Goal: Task Accomplishment & Management: Complete application form

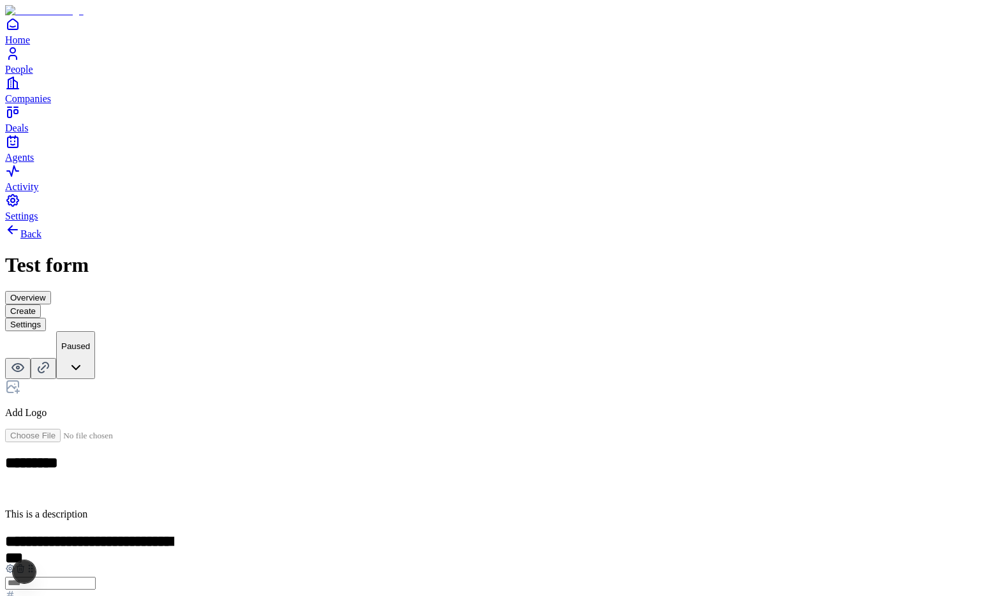
click at [426, 584] on div "Multiple choice" at bounding box center [387, 589] width 78 height 11
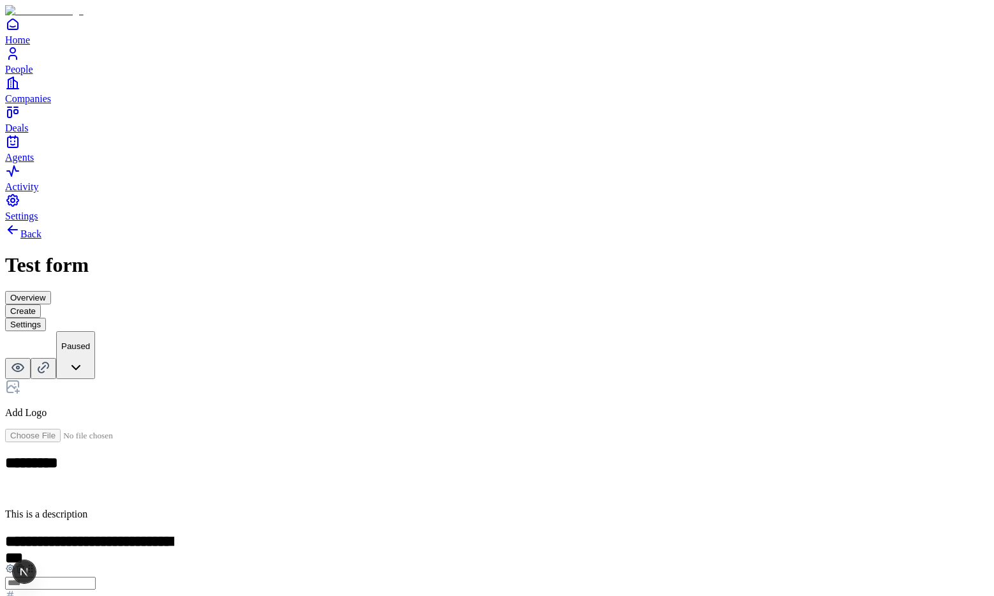
scroll to position [10, 0]
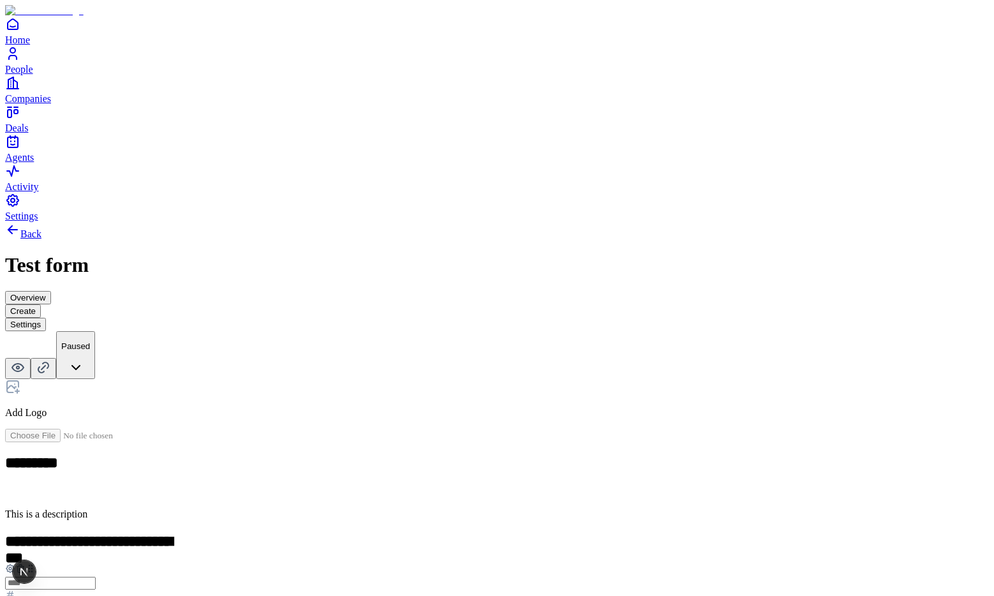
drag, startPoint x: 390, startPoint y: 514, endPoint x: 382, endPoint y: 488, distance: 27.6
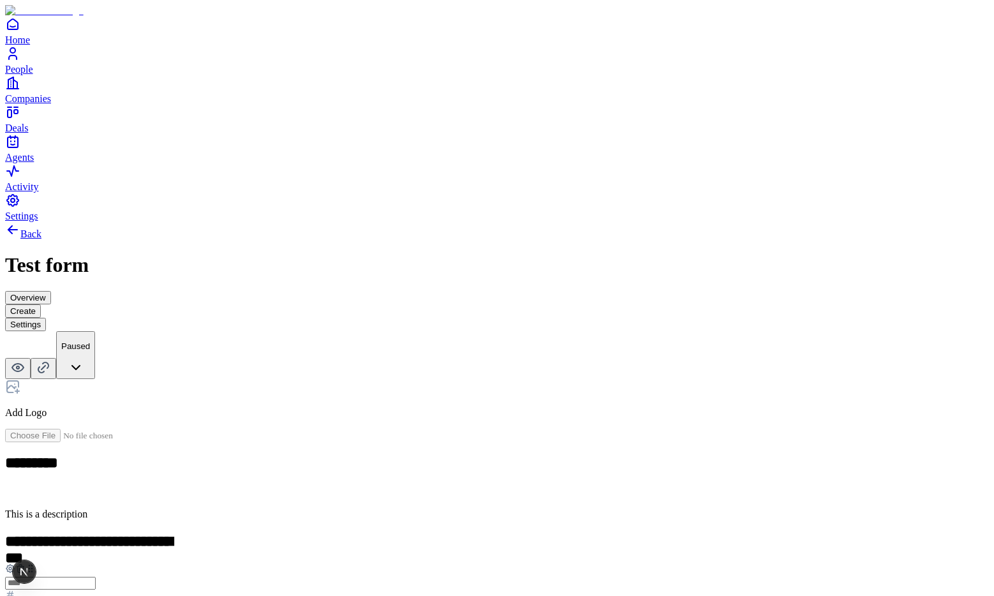
drag, startPoint x: 516, startPoint y: 268, endPoint x: 525, endPoint y: 280, distance: 15.4
click at [516, 533] on div "**********" at bounding box center [497, 576] width 984 height 87
click at [525, 533] on div "**********" at bounding box center [497, 576] width 984 height 87
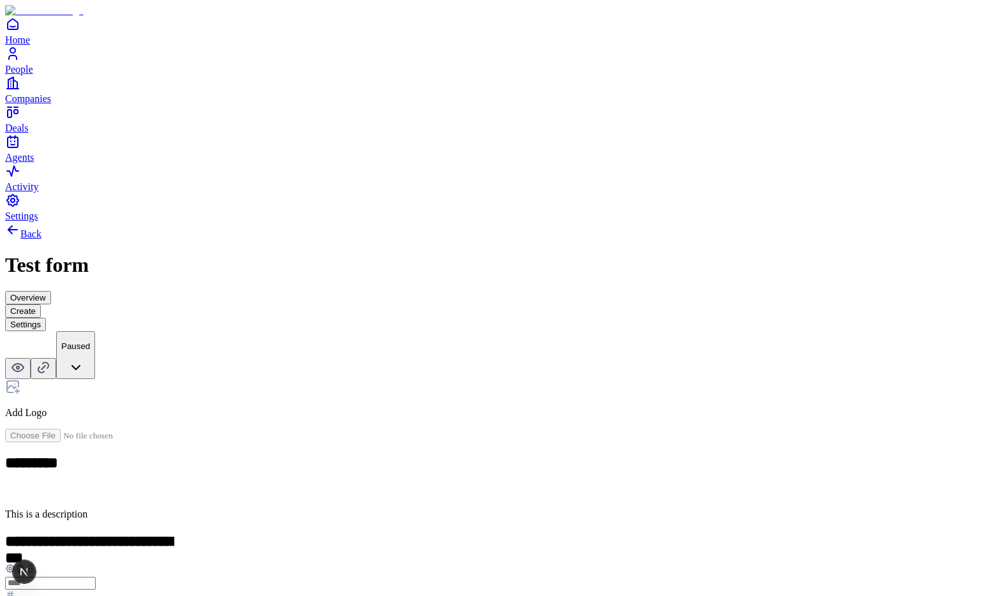
click at [174, 533] on h2 "**********" at bounding box center [89, 542] width 169 height 18
click at [187, 323] on div "**********" at bounding box center [497, 577] width 984 height 711
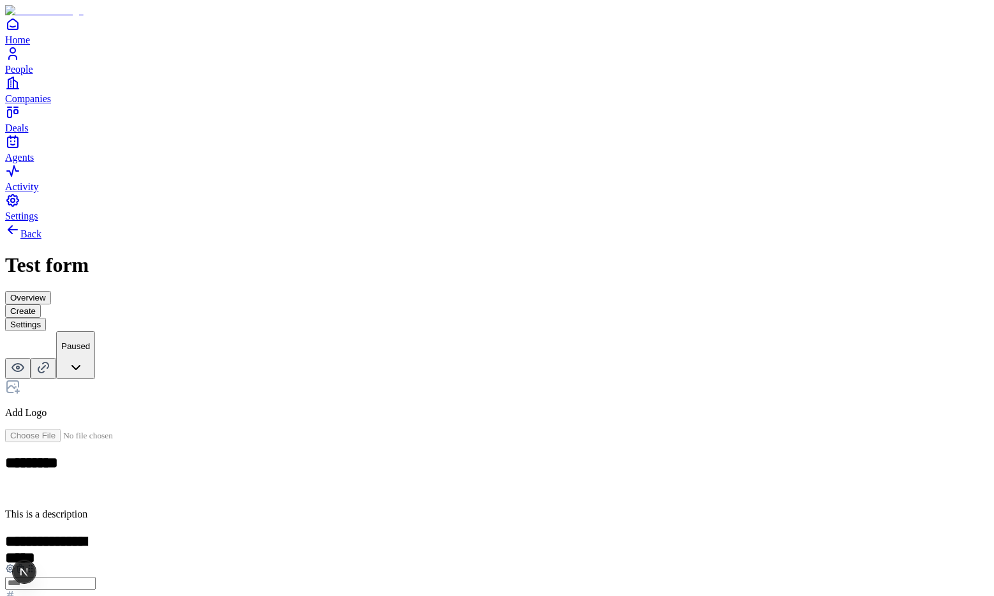
scroll to position [75, 0]
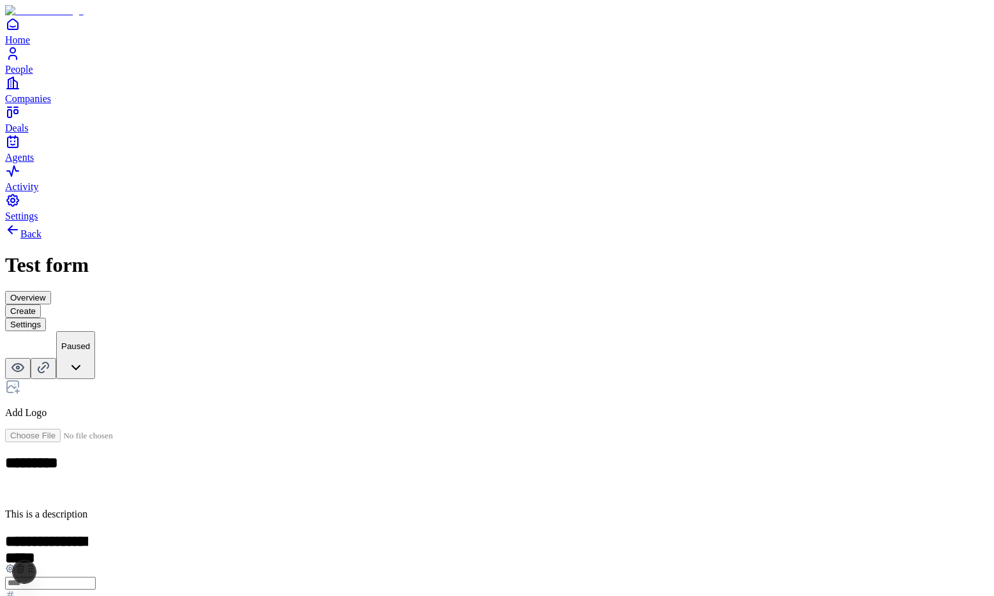
scroll to position [36, 0]
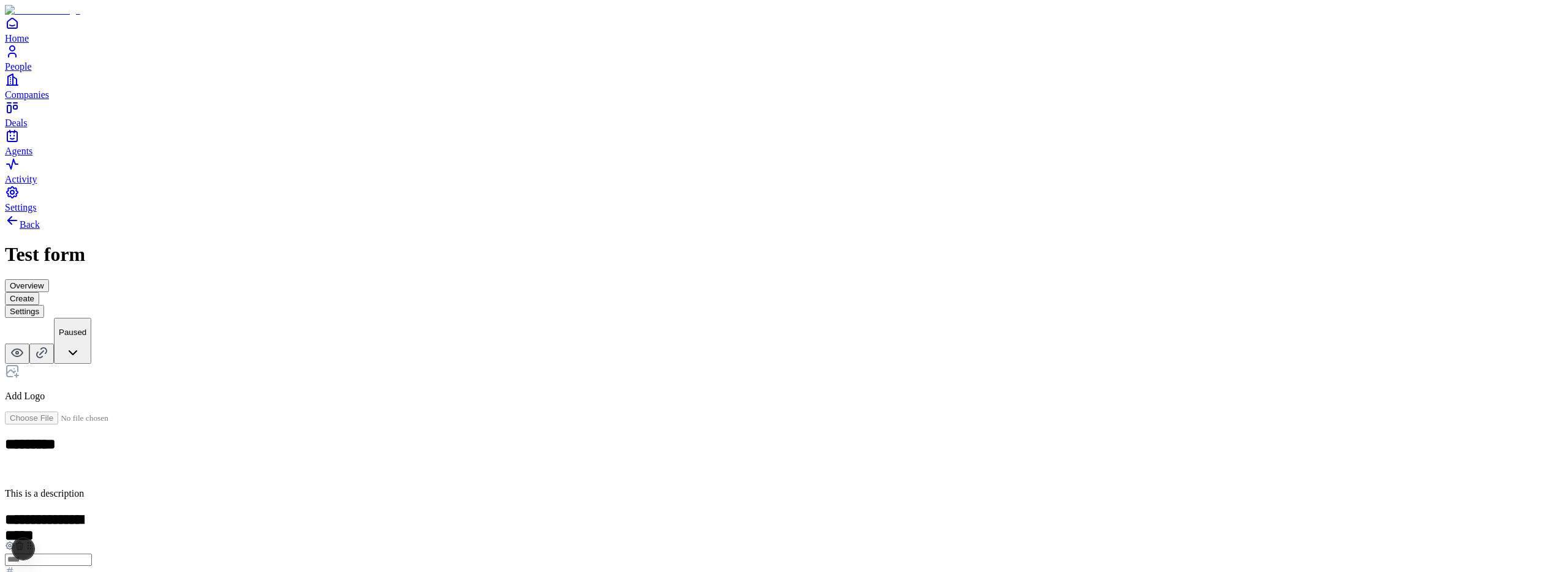
click at [381, 320] on div "**********" at bounding box center [784, 554] width 1558 height 682
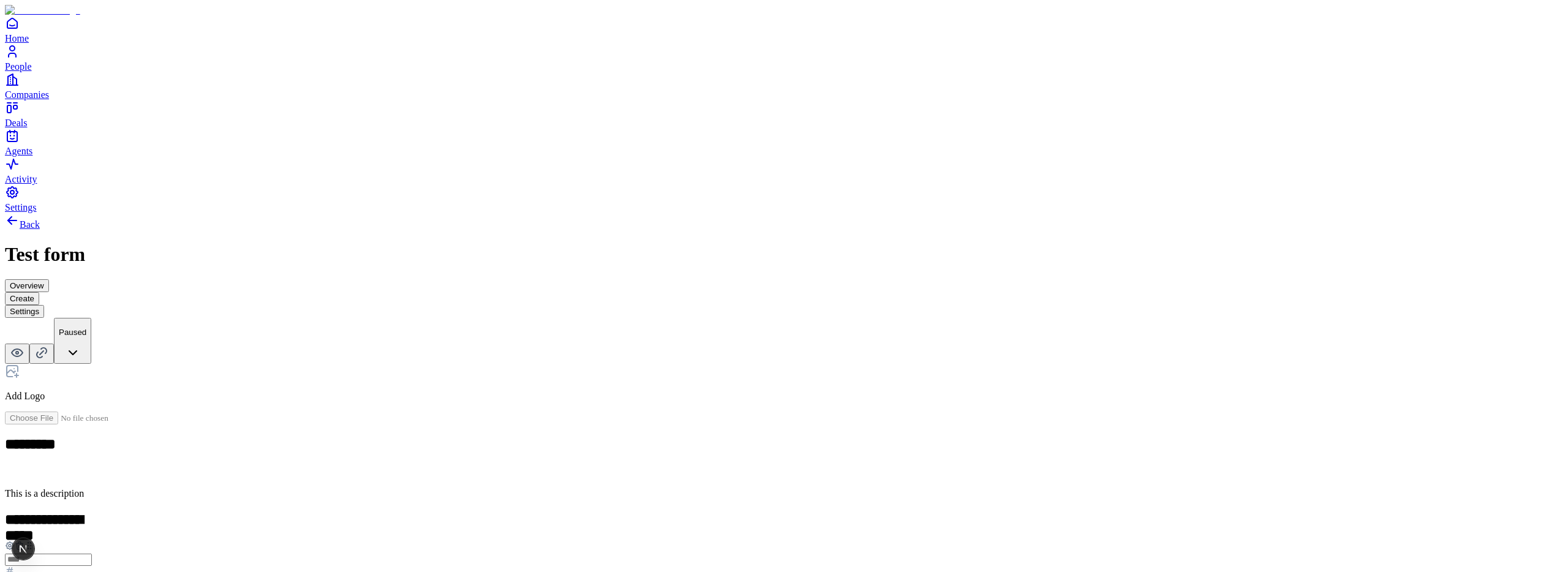
click at [25, 540] on icon at bounding box center [19, 545] width 10 height 10
click at [674, 530] on div "Email" at bounding box center [784, 541] width 1558 height 23
click at [876, 213] on div "Back Test form Overview Create Settings Paused Add Logo ********* This is a des…" at bounding box center [784, 422] width 1558 height 419
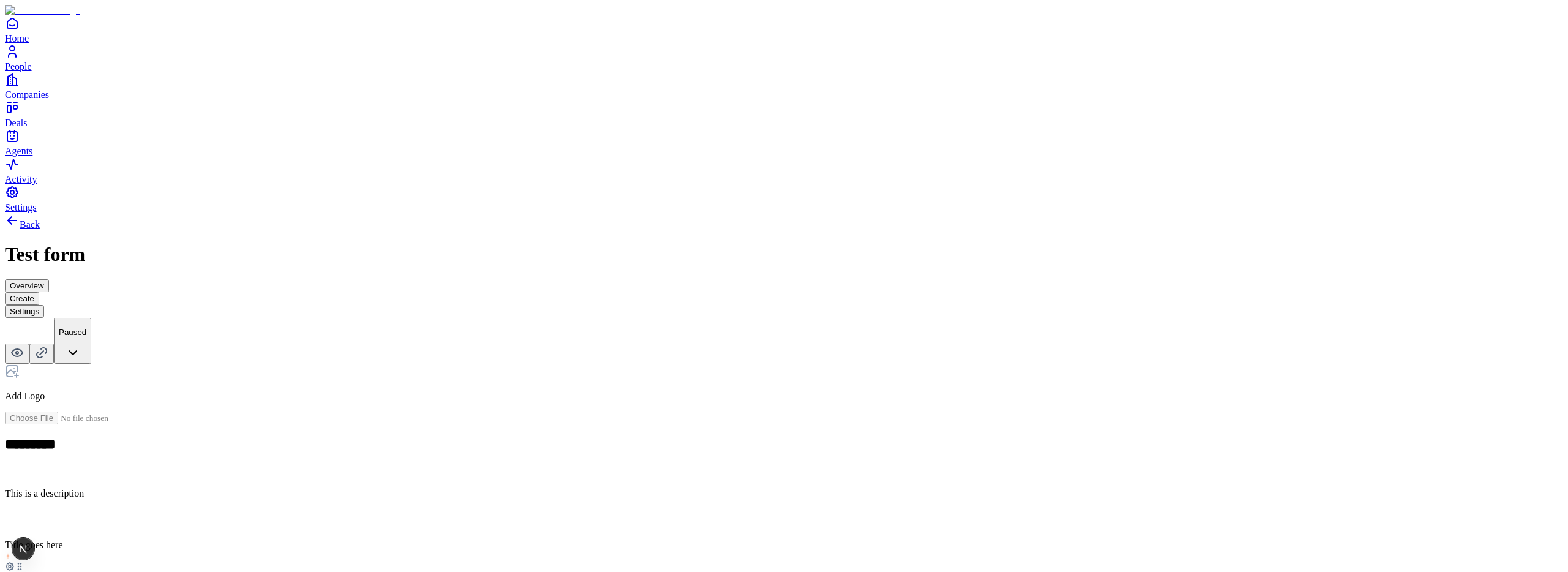
click at [44, 305] on button "Settings" at bounding box center [24, 311] width 39 height 12
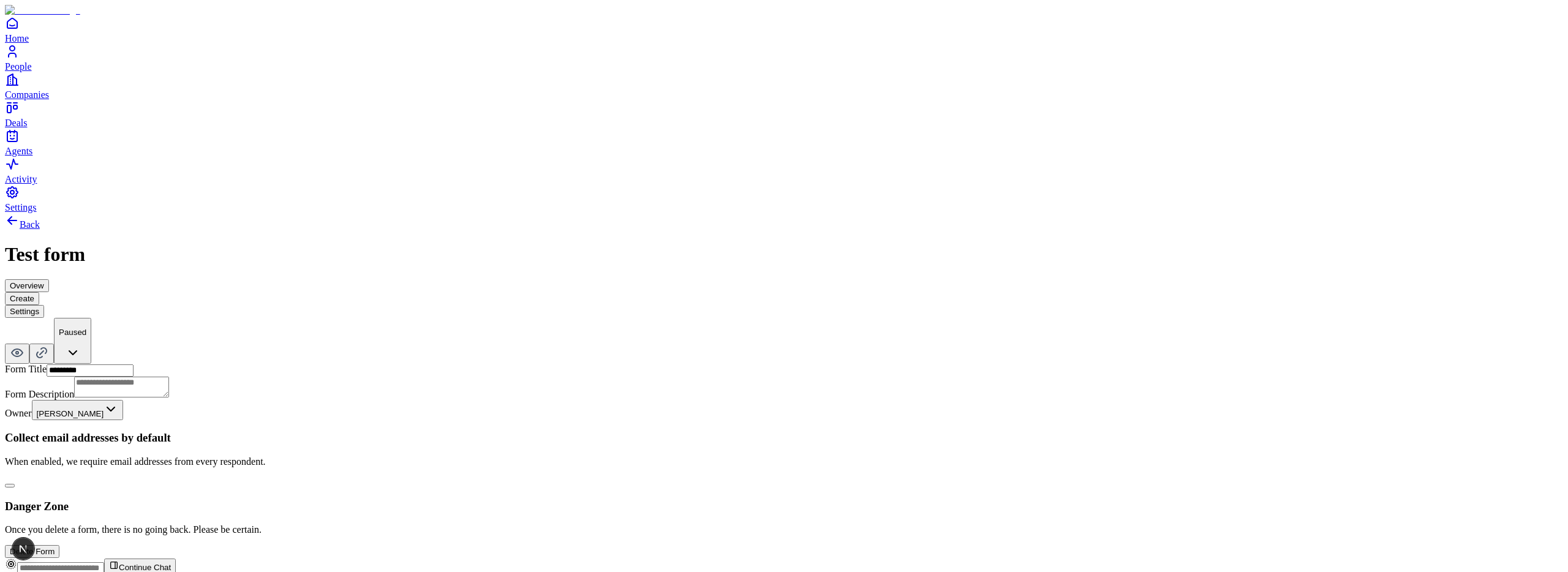
click at [14, 484] on button "button" at bounding box center [10, 486] width 10 height 4
click at [39, 292] on button "Create" at bounding box center [22, 298] width 35 height 12
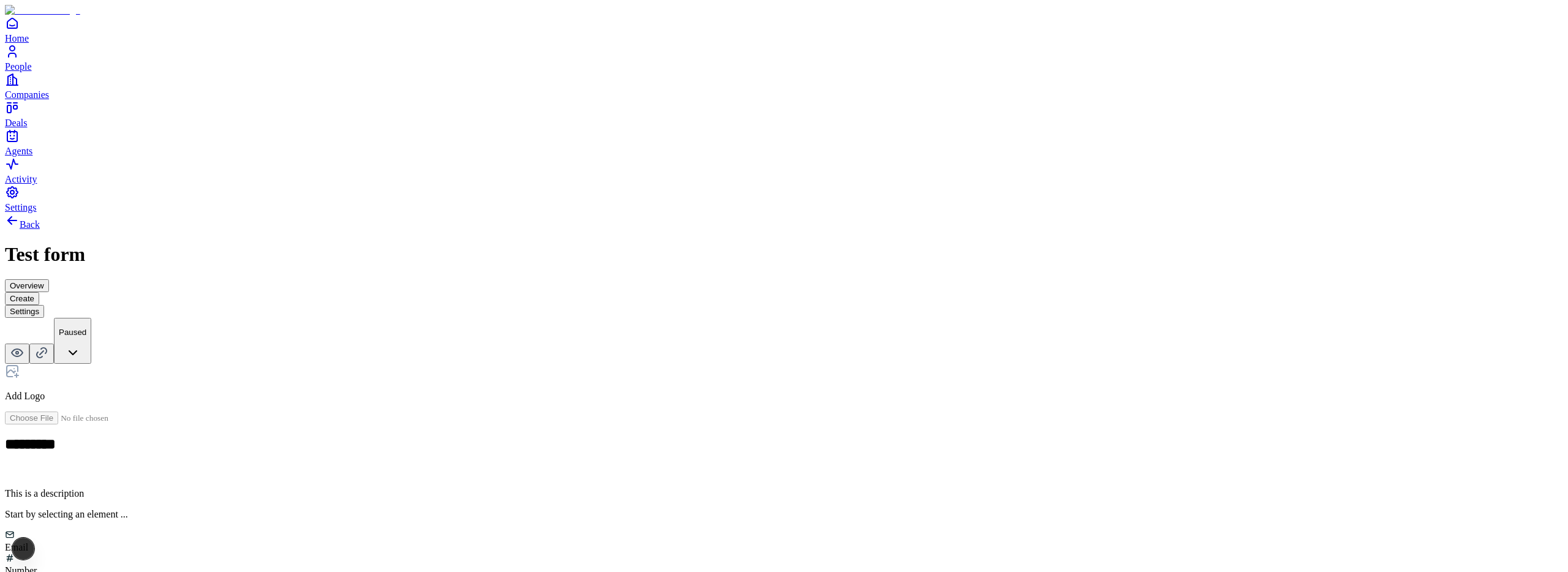
click at [44, 305] on button "Settings" at bounding box center [24, 311] width 39 height 12
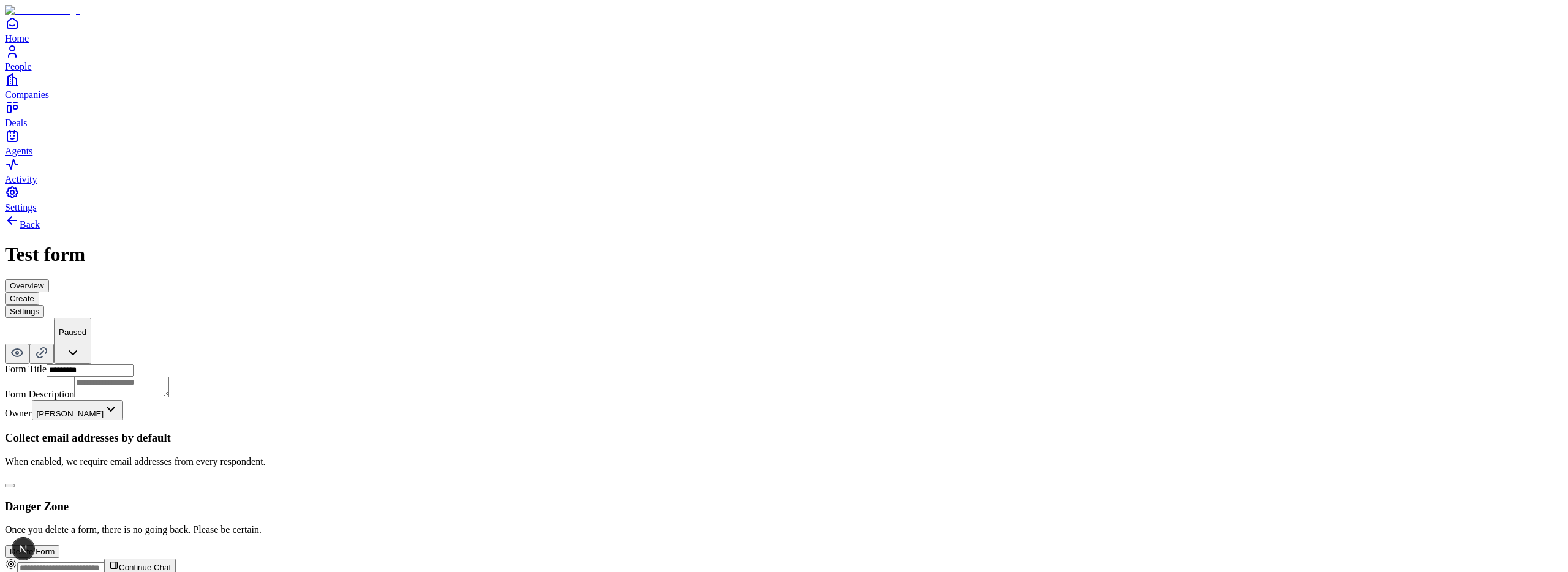
click at [14, 484] on button "button" at bounding box center [10, 486] width 10 height 4
click at [39, 292] on button "Create" at bounding box center [22, 298] width 35 height 12
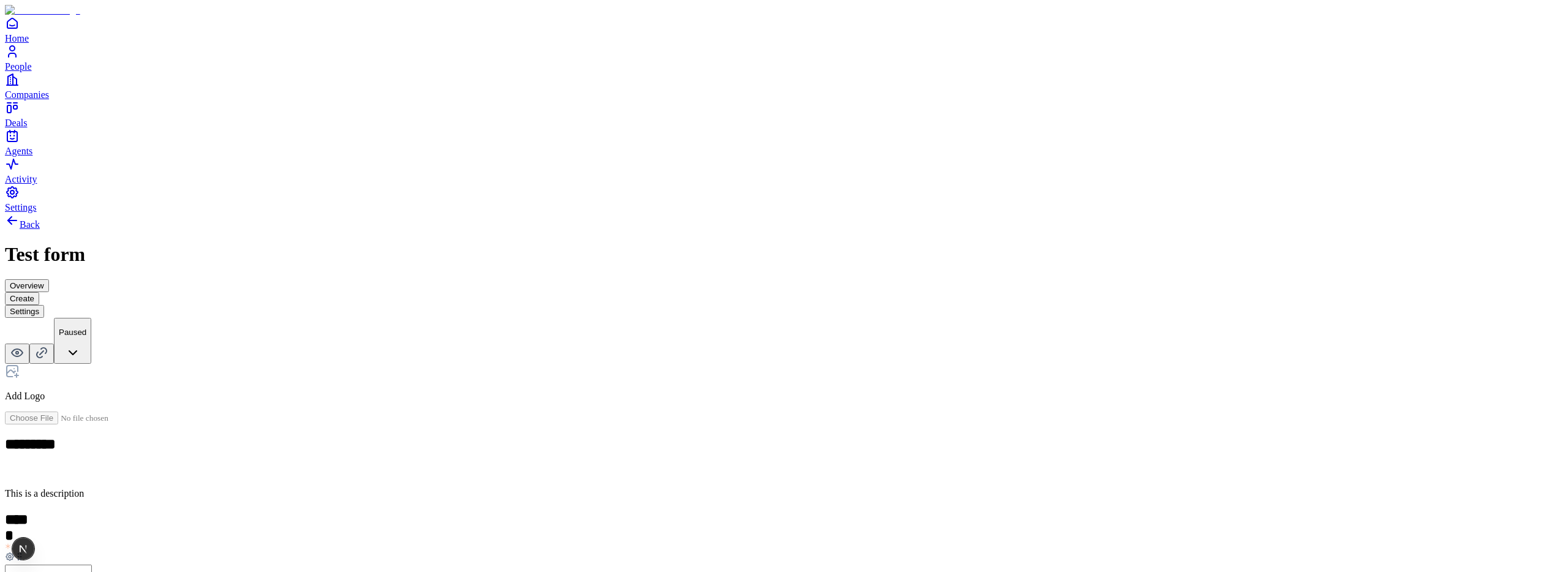
click at [44, 305] on button "Settings" at bounding box center [24, 311] width 39 height 12
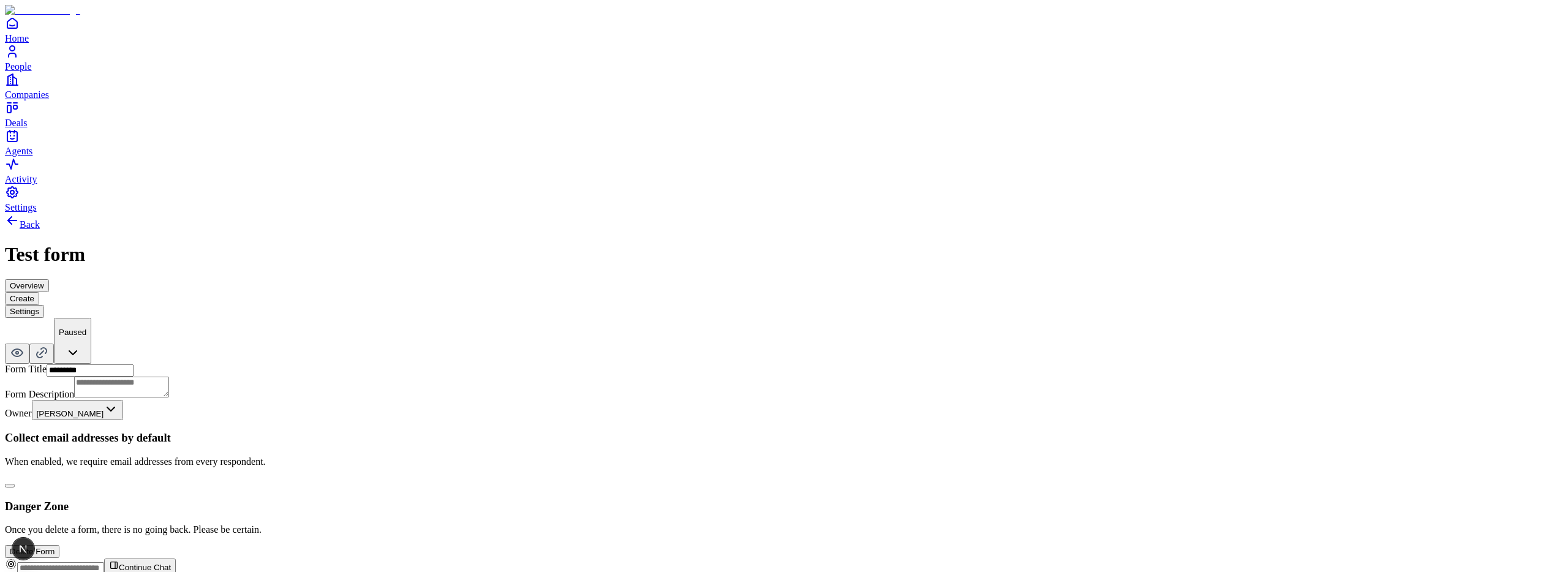
click at [14, 484] on button "button" at bounding box center [10, 486] width 10 height 4
click at [39, 292] on button "Create" at bounding box center [22, 298] width 35 height 12
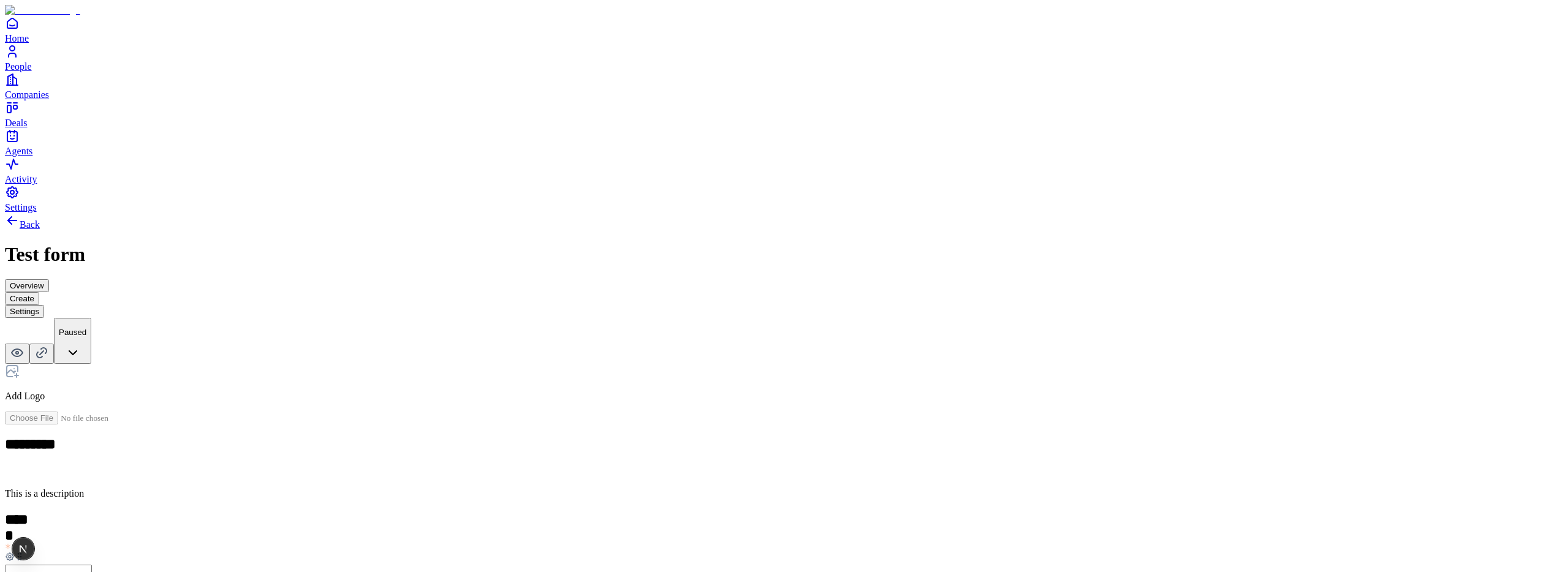
click at [44, 305] on button "Settings" at bounding box center [24, 311] width 39 height 12
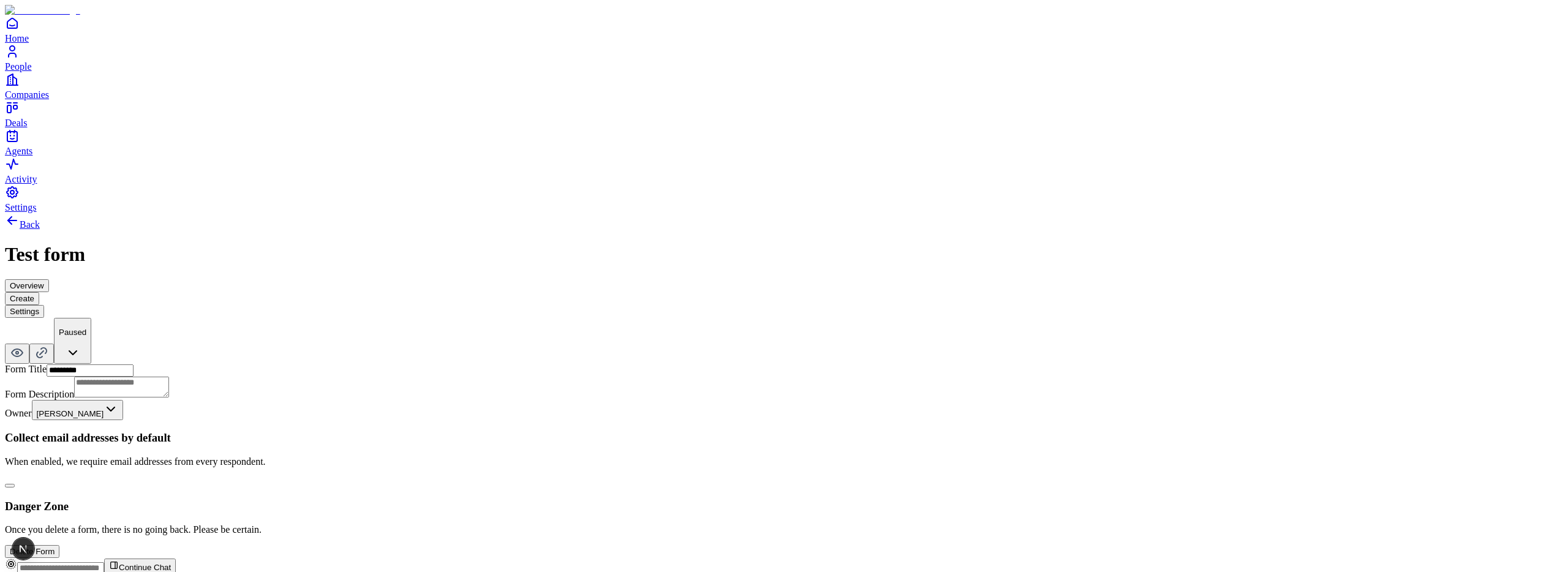
click at [14, 484] on button "button" at bounding box center [10, 486] width 10 height 4
click at [39, 292] on button "Create" at bounding box center [22, 298] width 35 height 12
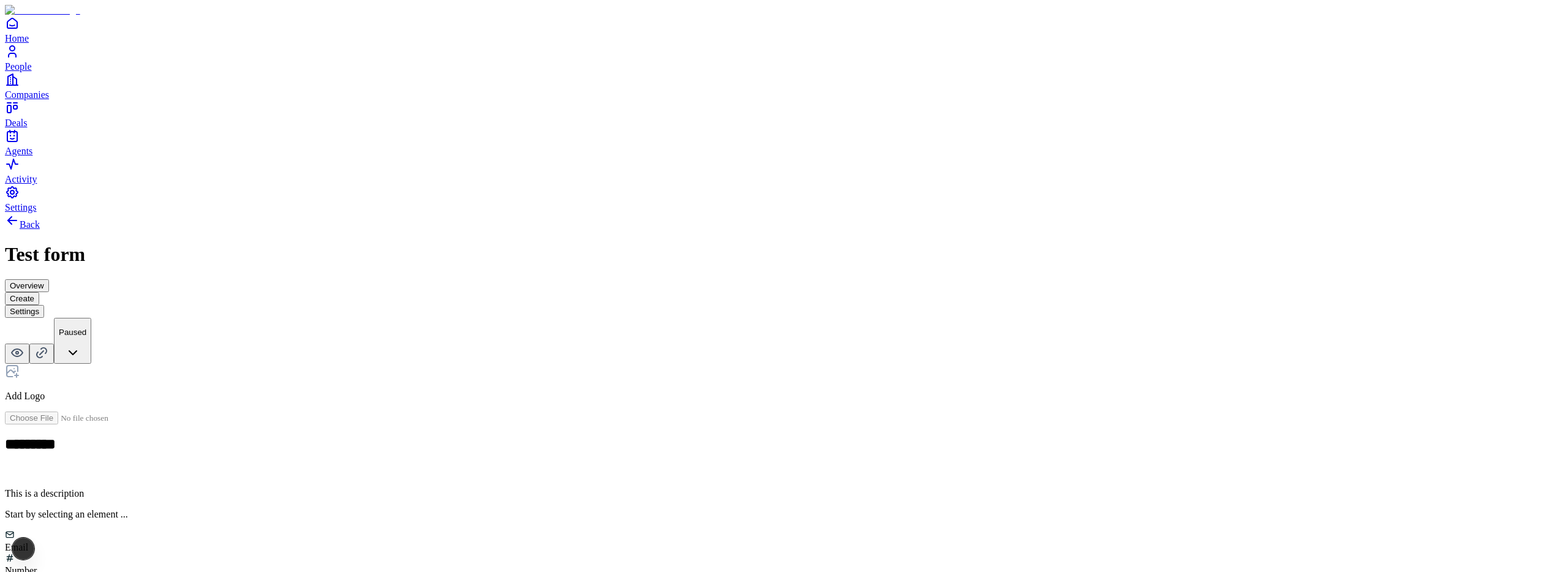
click at [732, 565] on div "Number" at bounding box center [784, 570] width 1558 height 11
click at [44, 305] on button "Settings" at bounding box center [24, 311] width 39 height 12
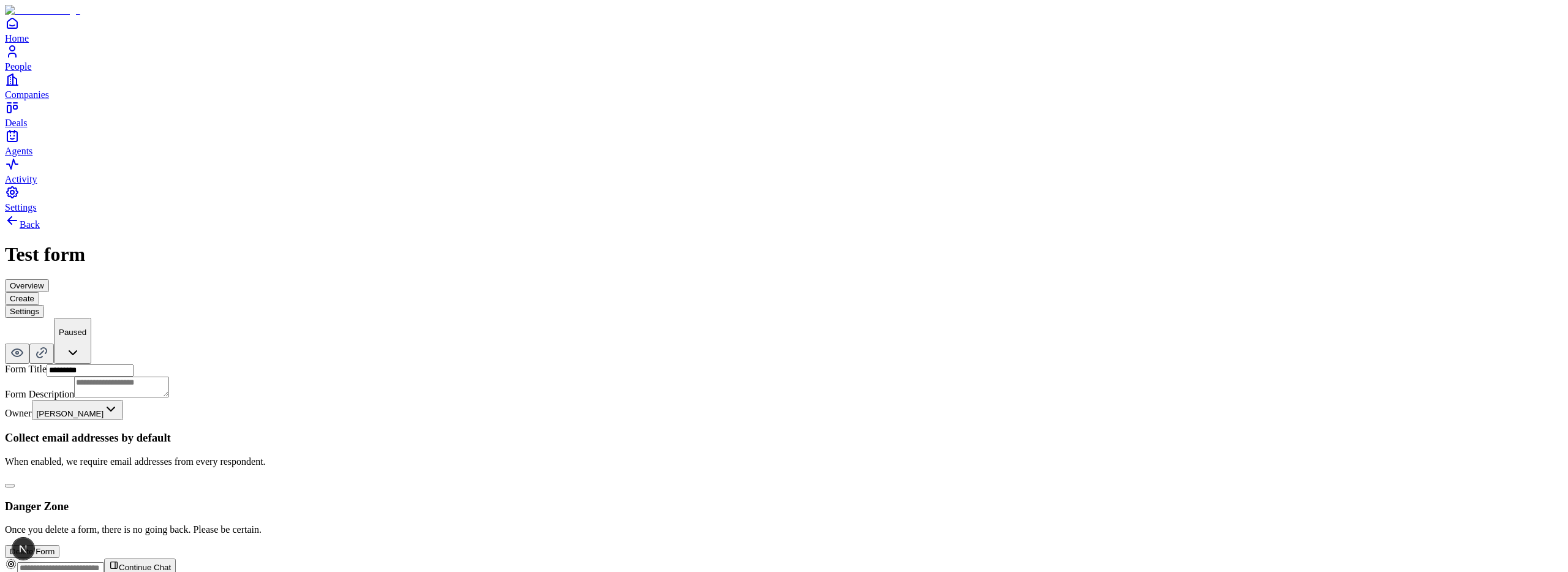
click at [14, 484] on button "button" at bounding box center [10, 486] width 10 height 4
click at [39, 292] on button "Create" at bounding box center [22, 298] width 35 height 12
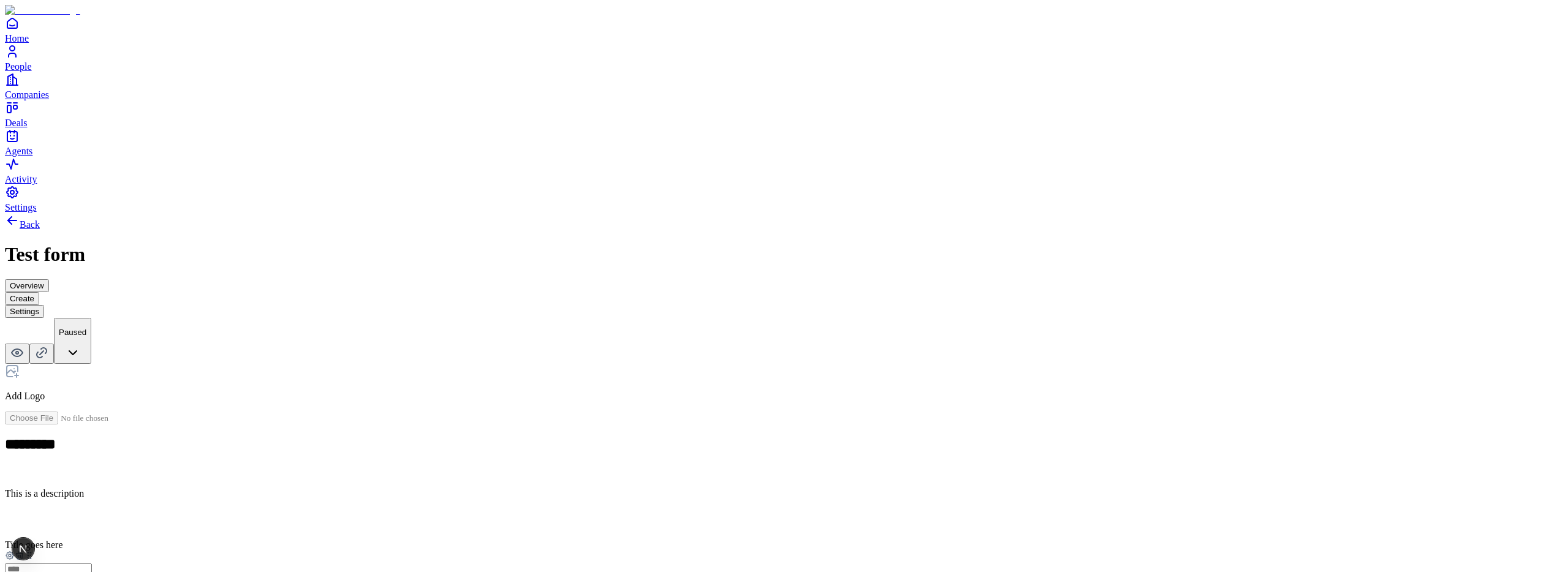
drag, startPoint x: 615, startPoint y: 290, endPoint x: 623, endPoint y: 292, distance: 8.2
click at [25, 551] on icon at bounding box center [19, 556] width 10 height 10
click at [44, 305] on button "Settings" at bounding box center [24, 311] width 39 height 12
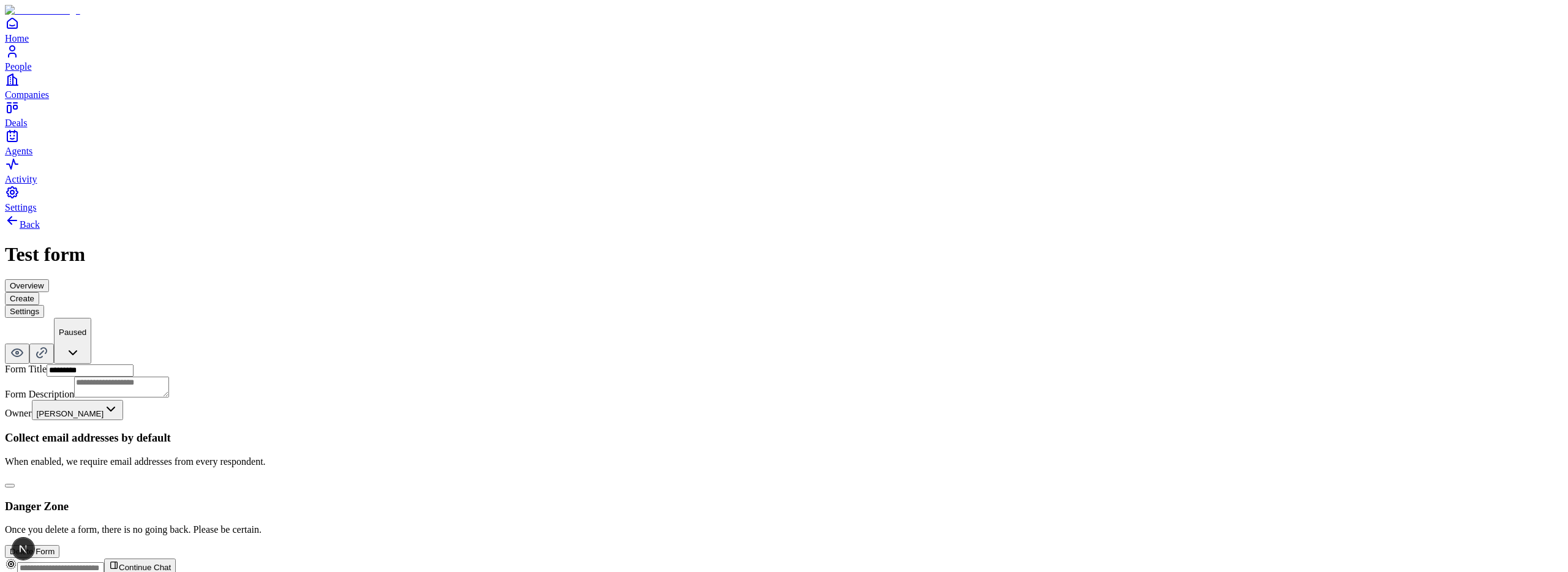
click at [14, 484] on button "button" at bounding box center [10, 486] width 10 height 4
click at [39, 292] on button "Create" at bounding box center [22, 298] width 35 height 12
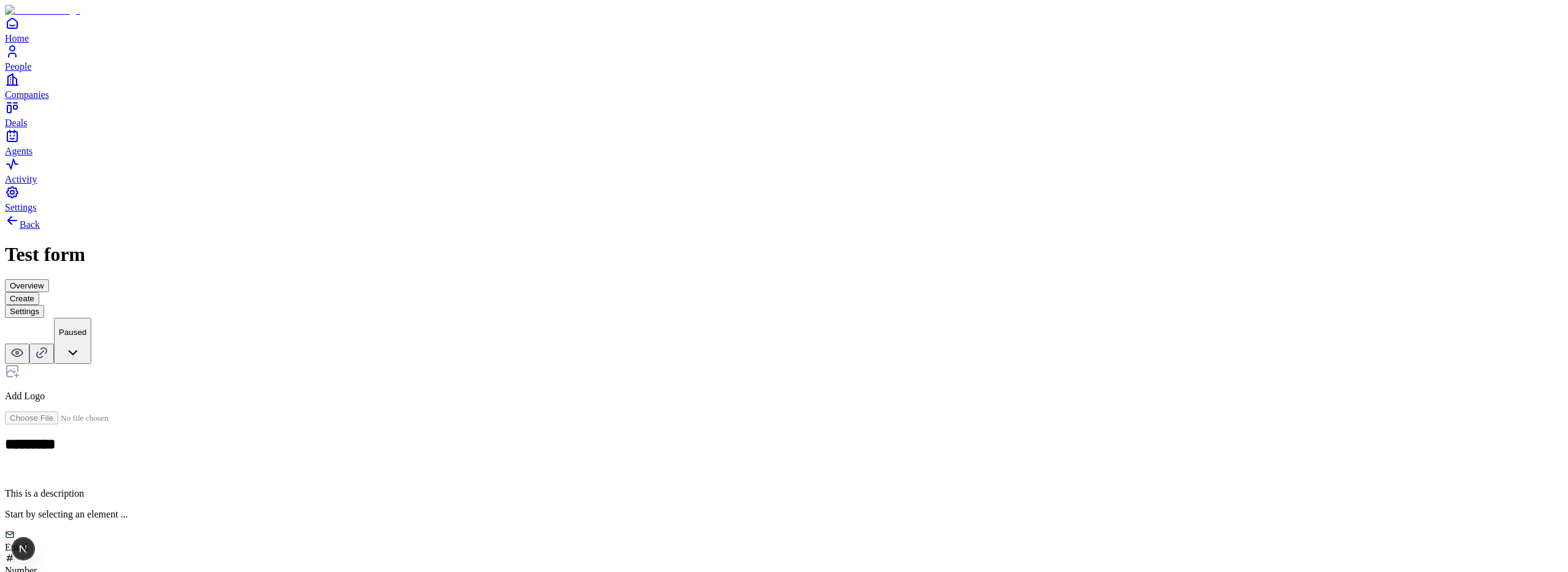
click at [44, 305] on button "Settings" at bounding box center [24, 311] width 39 height 12
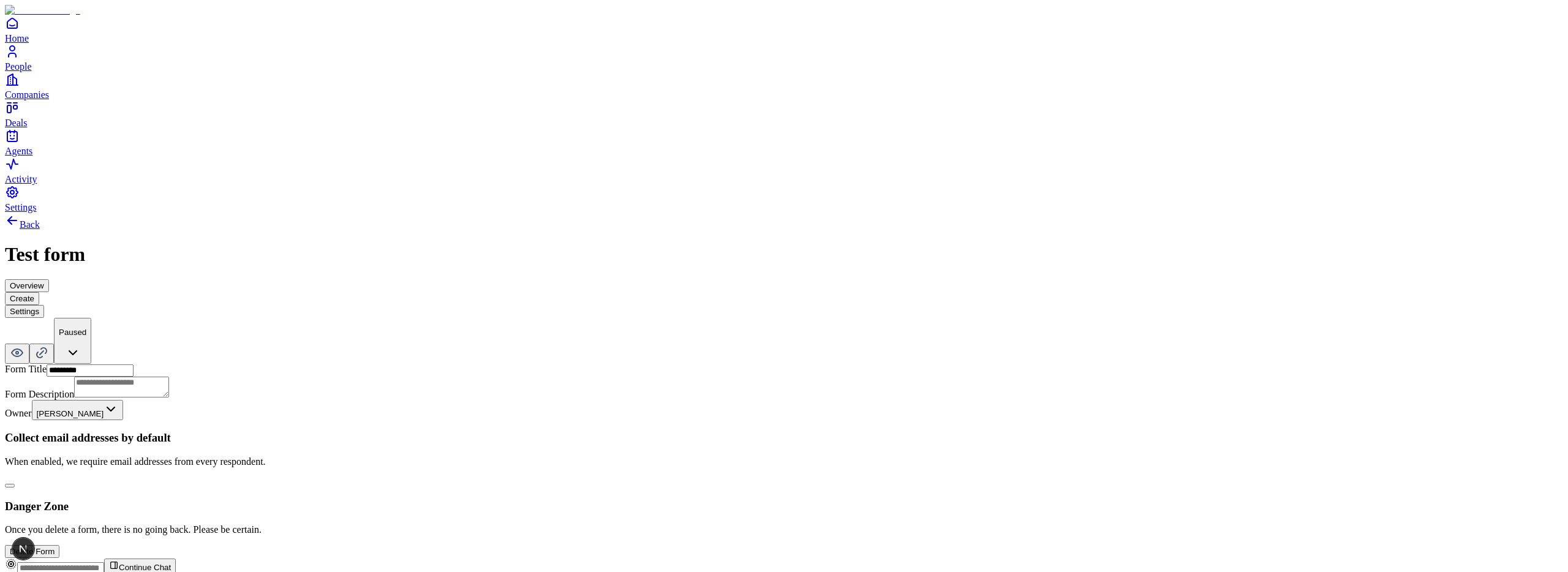
click at [14, 484] on button "button" at bounding box center [10, 486] width 10 height 4
click at [39, 292] on button "Create" at bounding box center [22, 298] width 35 height 12
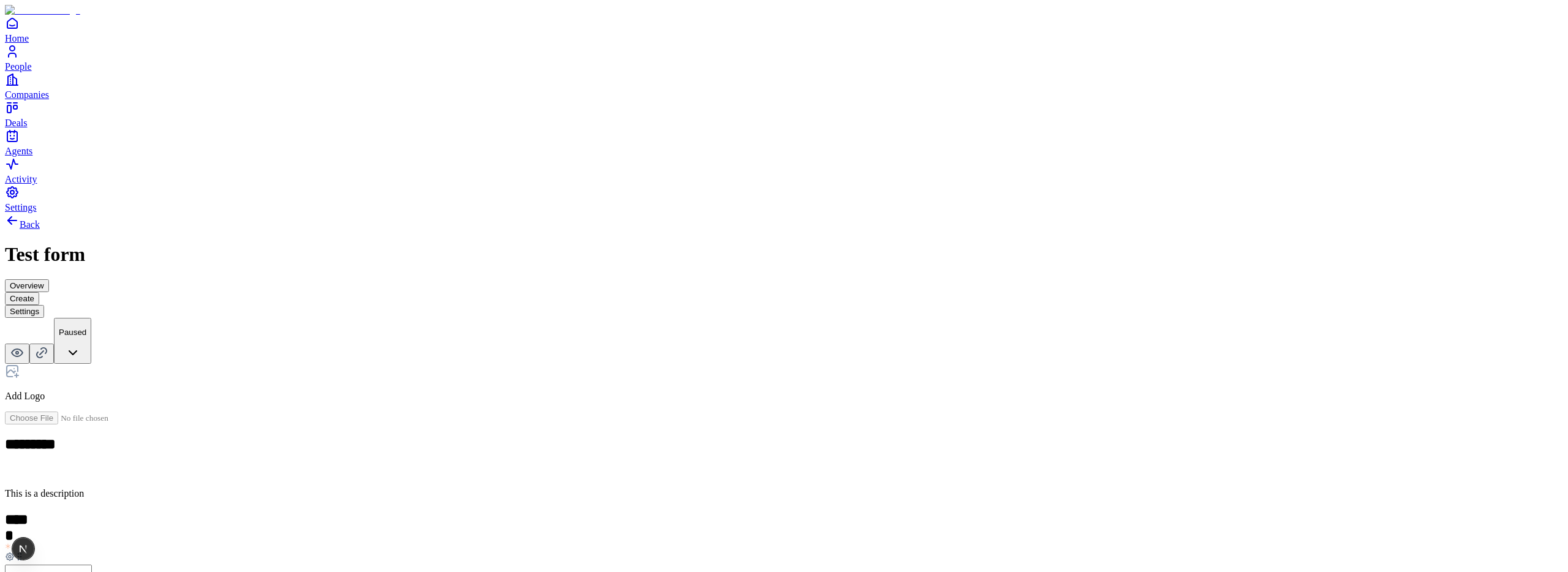
click at [889, 213] on div "Back Test form Overview Create Settings Paused" at bounding box center [784, 288] width 1558 height 151
click at [44, 305] on button "Settings" at bounding box center [24, 311] width 39 height 12
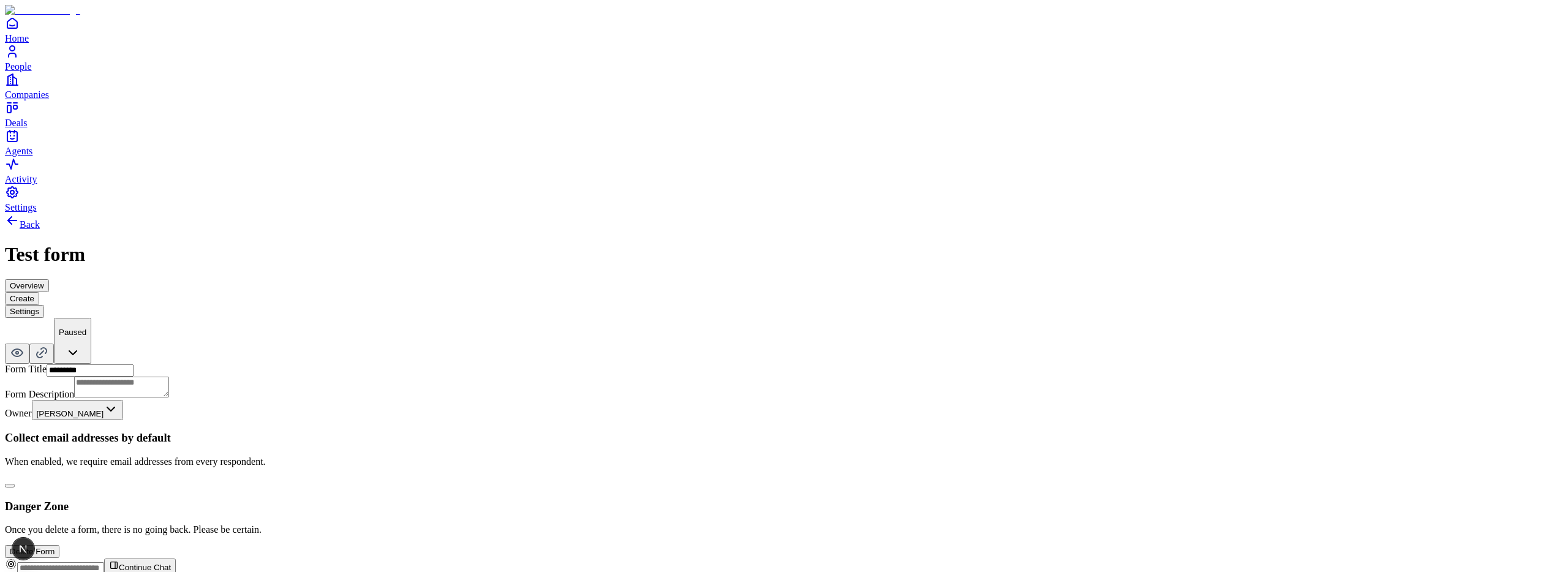
click at [14, 484] on button "button" at bounding box center [10, 486] width 10 height 4
click at [39, 292] on button "Create" at bounding box center [22, 298] width 35 height 12
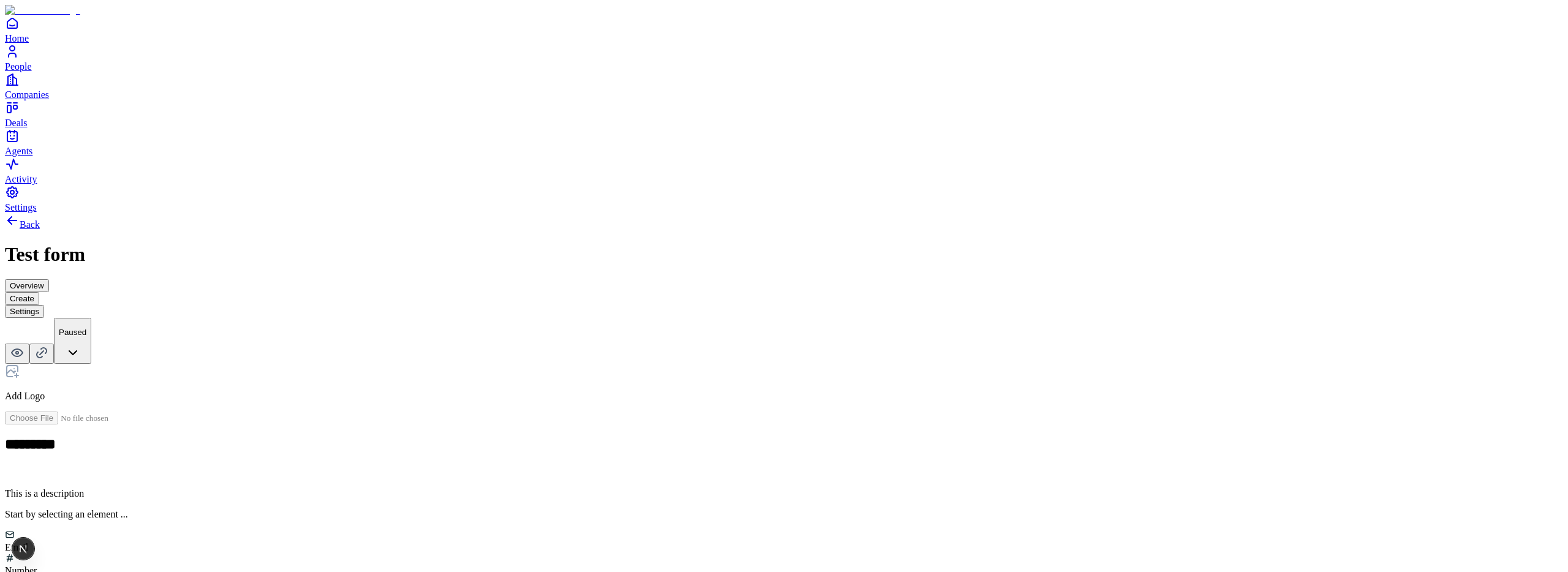
click at [753, 553] on div "Number" at bounding box center [784, 564] width 1558 height 23
click at [683, 512] on h2 at bounding box center [784, 519] width 1558 height 16
click at [44, 305] on button "Settings" at bounding box center [24, 311] width 39 height 12
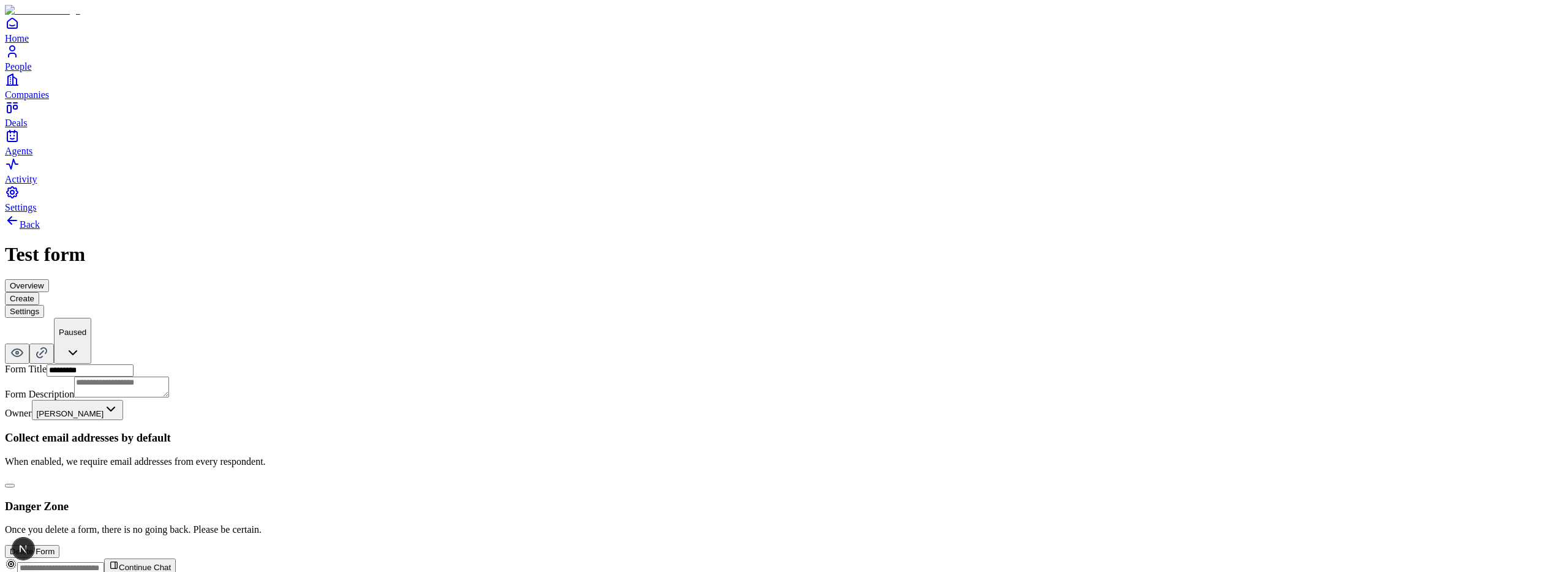
click at [14, 484] on button "button" at bounding box center [10, 486] width 10 height 4
click at [39, 292] on button "Create" at bounding box center [22, 298] width 35 height 12
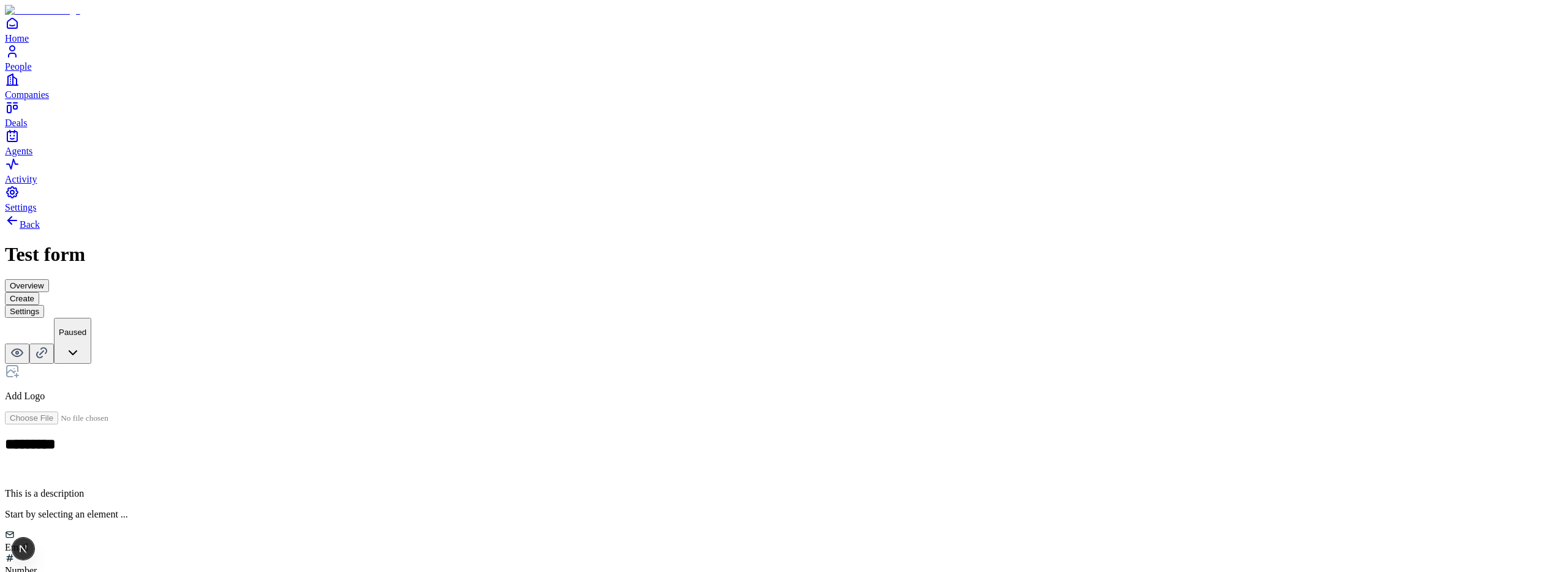
click at [669, 542] on div "Email" at bounding box center [784, 547] width 1558 height 11
click at [695, 512] on h2 at bounding box center [784, 519] width 1558 height 16
click at [44, 305] on button "Settings" at bounding box center [24, 311] width 39 height 12
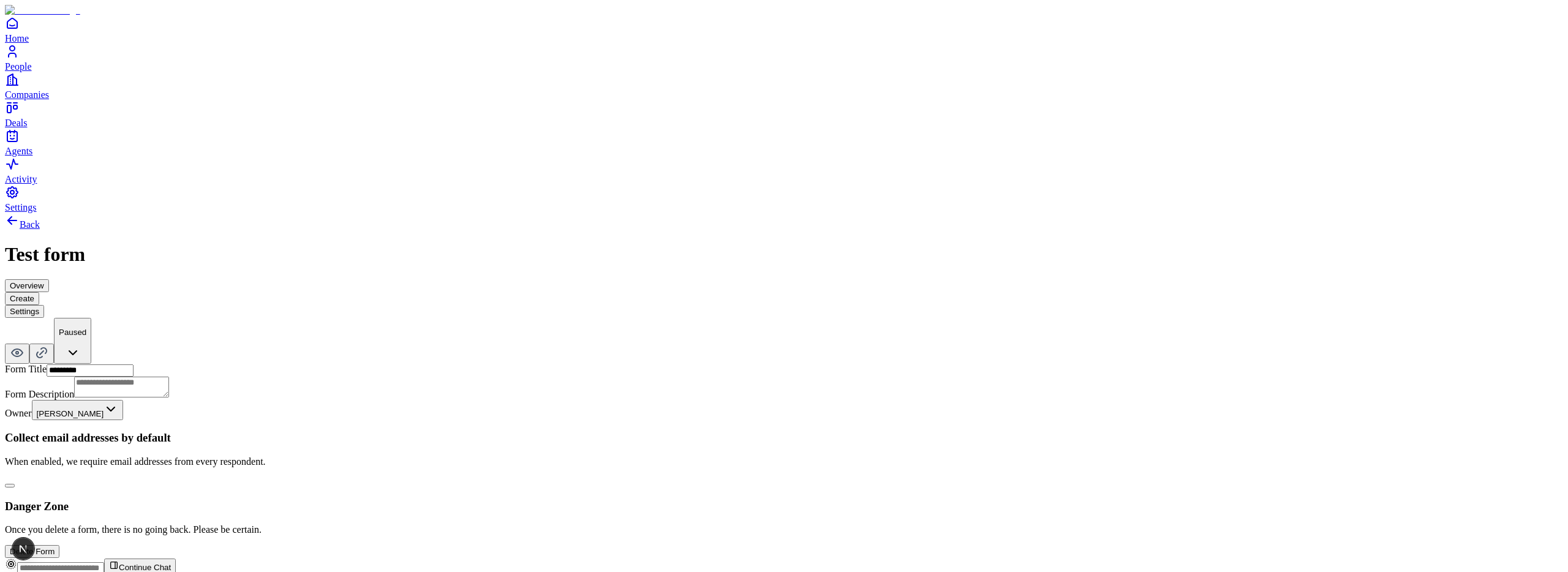
click at [14, 484] on button "button" at bounding box center [10, 486] width 10 height 4
click at [39, 292] on button "Create" at bounding box center [22, 298] width 35 height 12
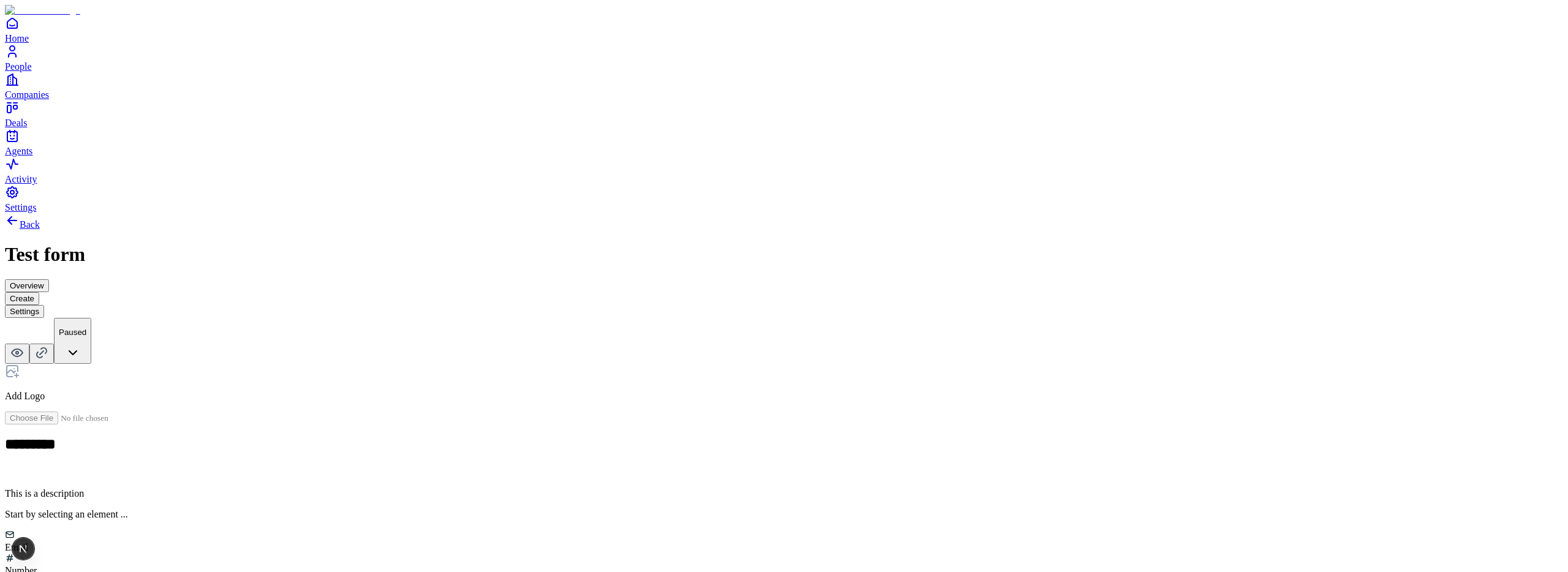
click at [746, 553] on div "Number" at bounding box center [784, 564] width 1558 height 23
click at [92, 563] on input "text" at bounding box center [48, 569] width 87 height 12
click at [691, 512] on h2 at bounding box center [784, 519] width 1558 height 16
click at [44, 305] on button "Settings" at bounding box center [24, 311] width 39 height 12
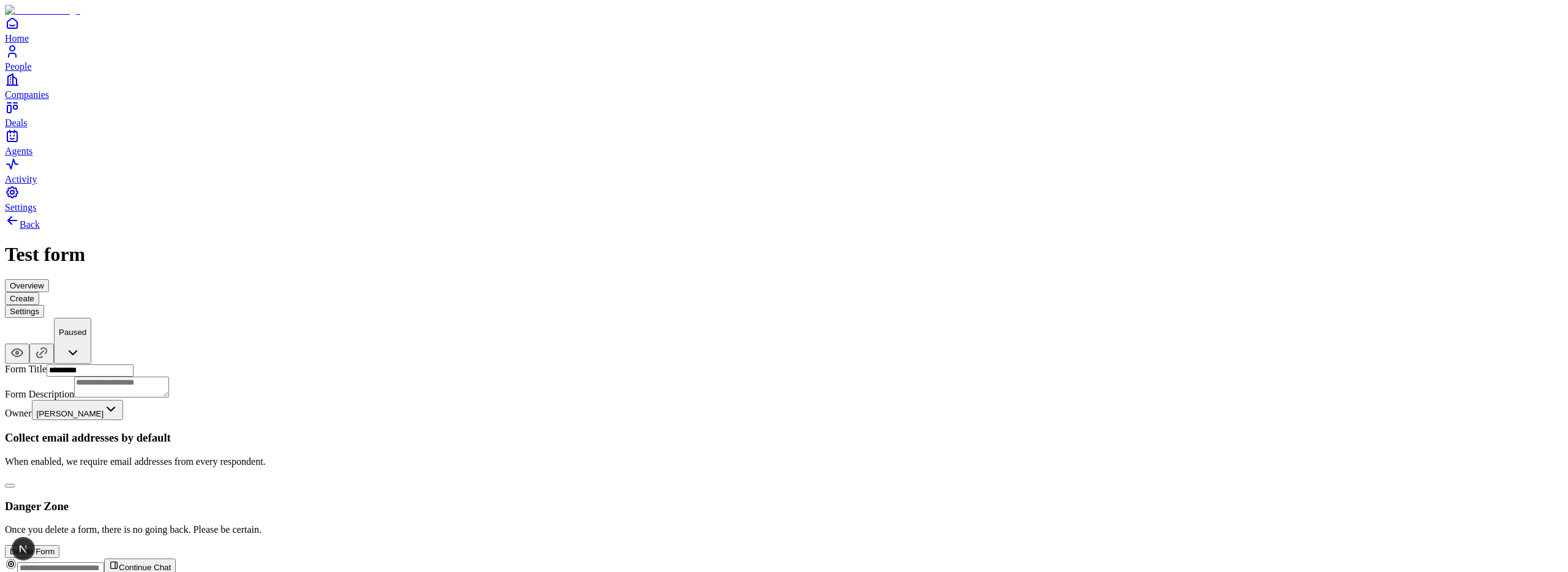
click at [14, 484] on button "button" at bounding box center [10, 486] width 10 height 4
click at [39, 292] on button "Create" at bounding box center [22, 298] width 35 height 12
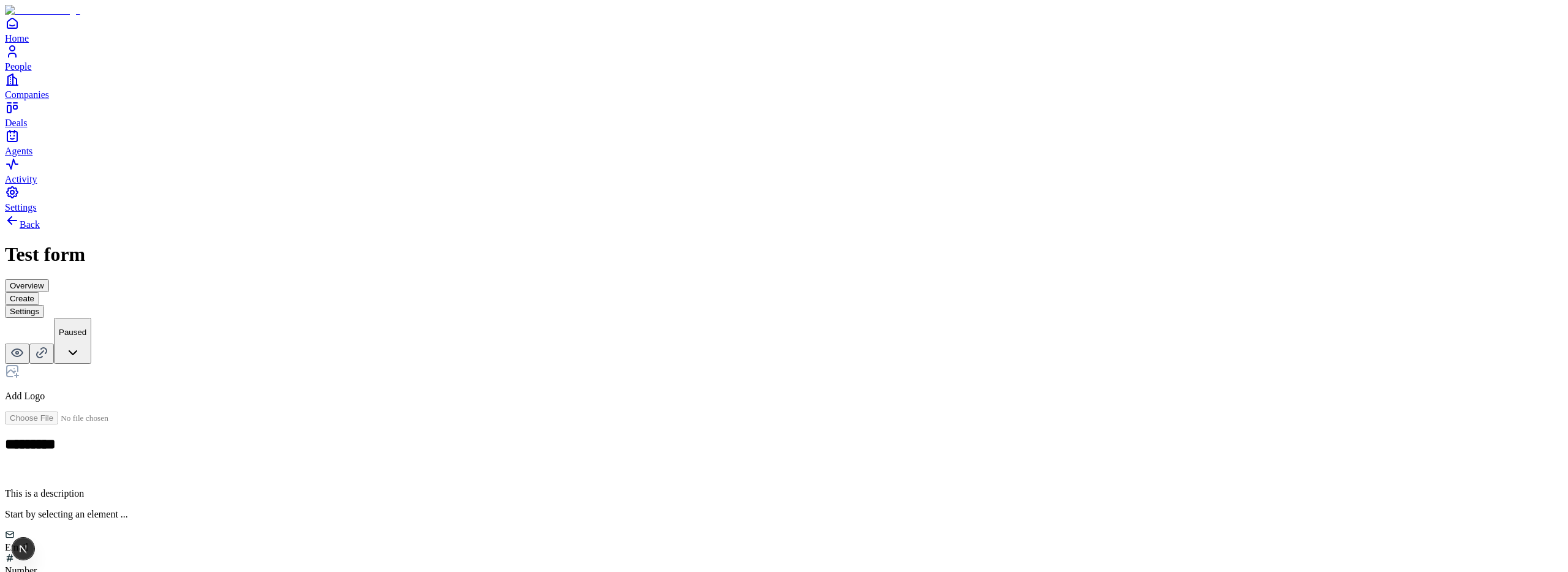
click at [753, 553] on div "Number" at bounding box center [784, 564] width 1558 height 23
click at [697, 512] on h2 at bounding box center [784, 519] width 1558 height 16
click at [44, 305] on button "Settings" at bounding box center [24, 311] width 39 height 12
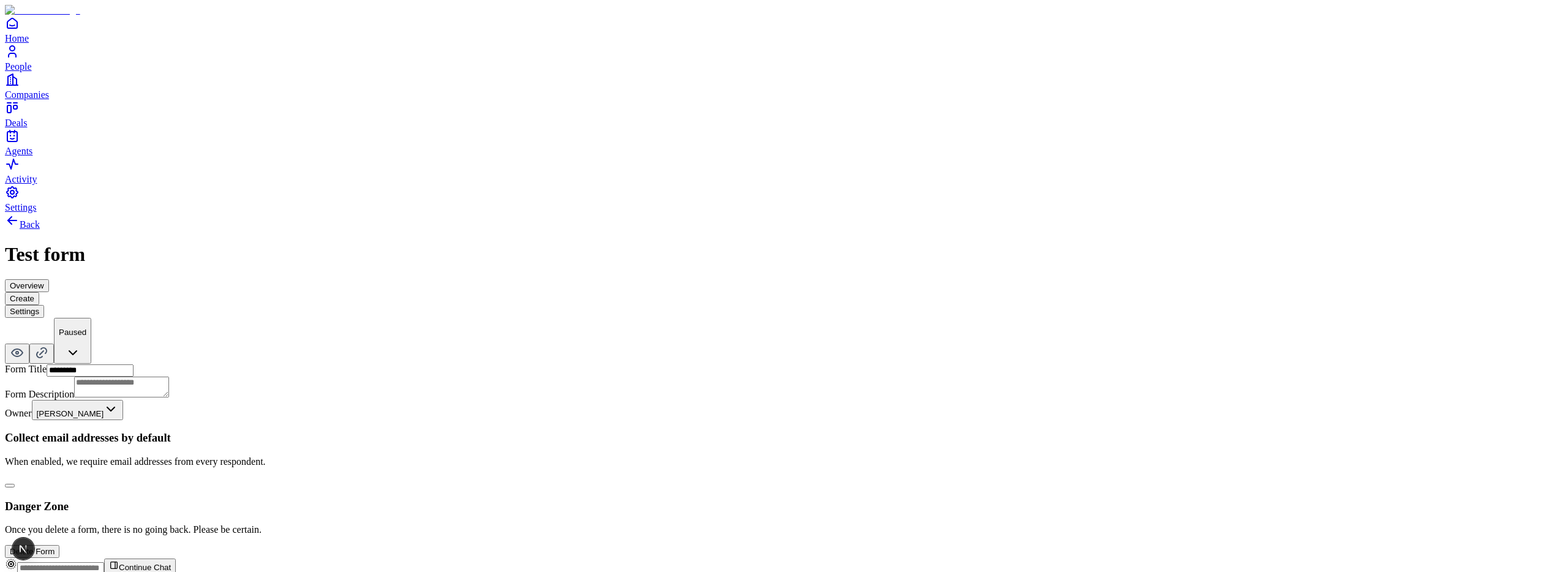
click at [14, 484] on button "button" at bounding box center [10, 486] width 10 height 4
click at [39, 292] on button "Create" at bounding box center [22, 298] width 35 height 12
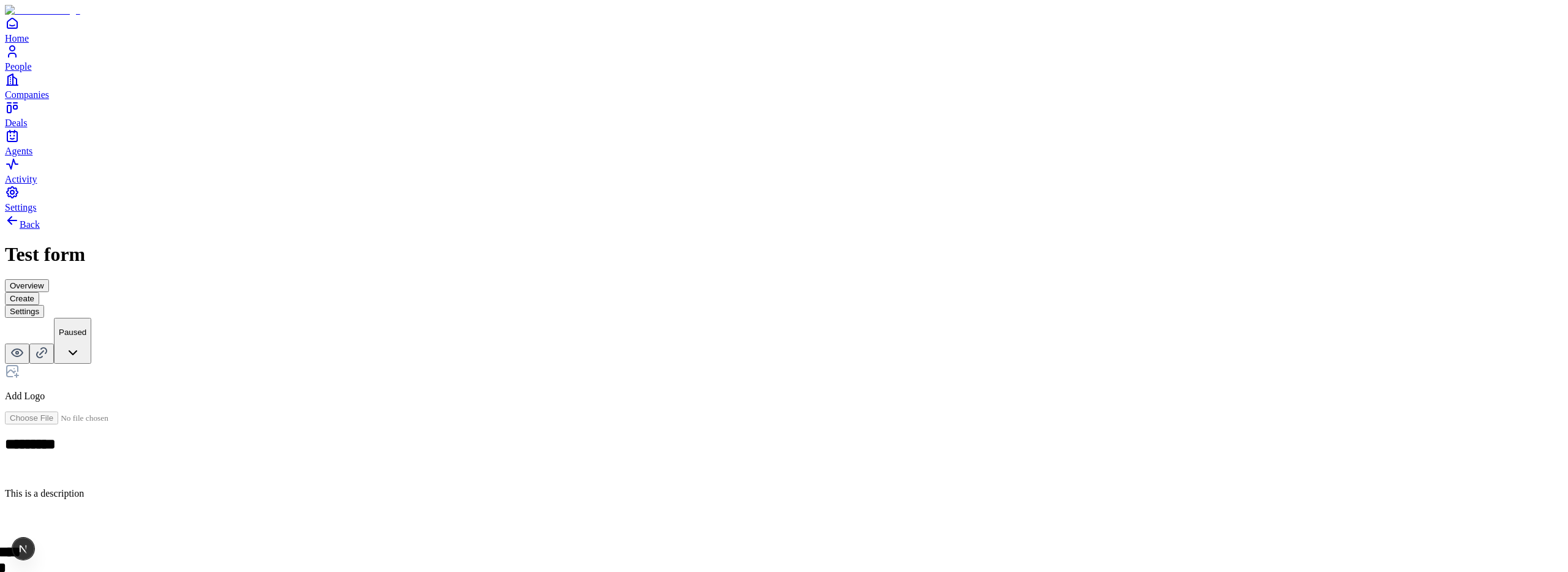
drag, startPoint x: 627, startPoint y: 368, endPoint x: 618, endPoint y: 297, distance: 71.6
click at [44, 305] on button "Settings" at bounding box center [24, 311] width 39 height 12
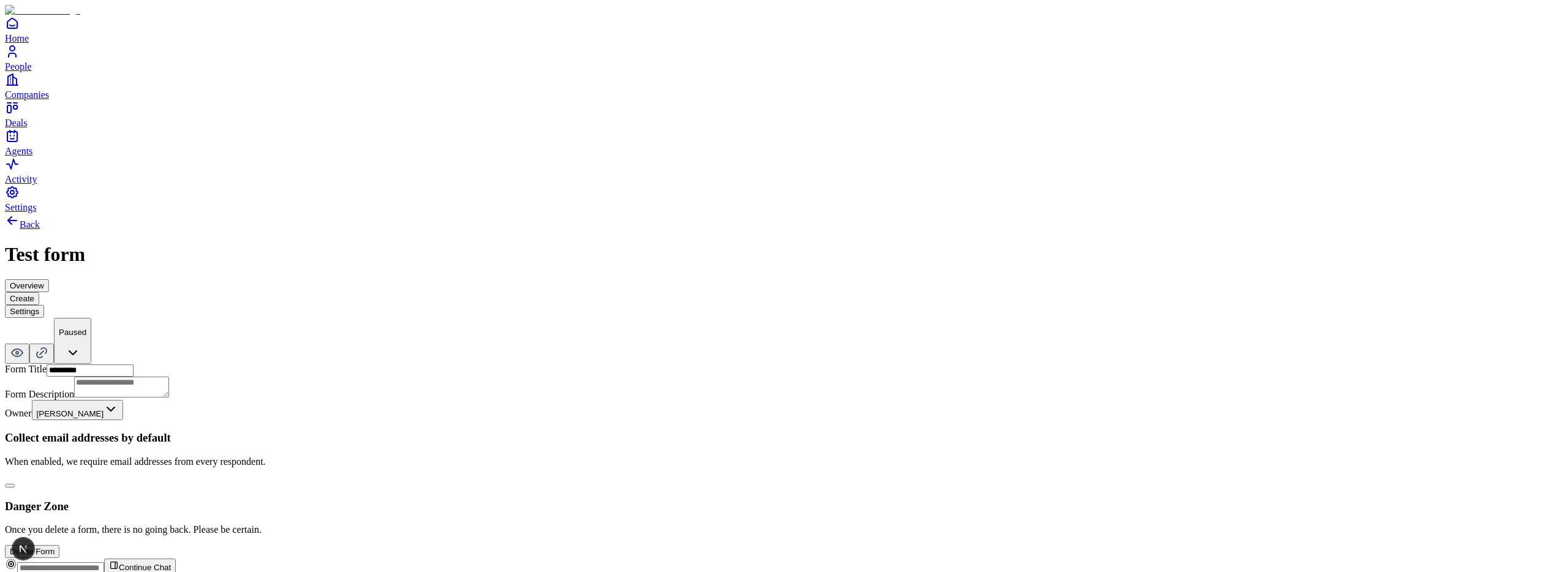
click at [39, 292] on button "Create" at bounding box center [22, 298] width 35 height 12
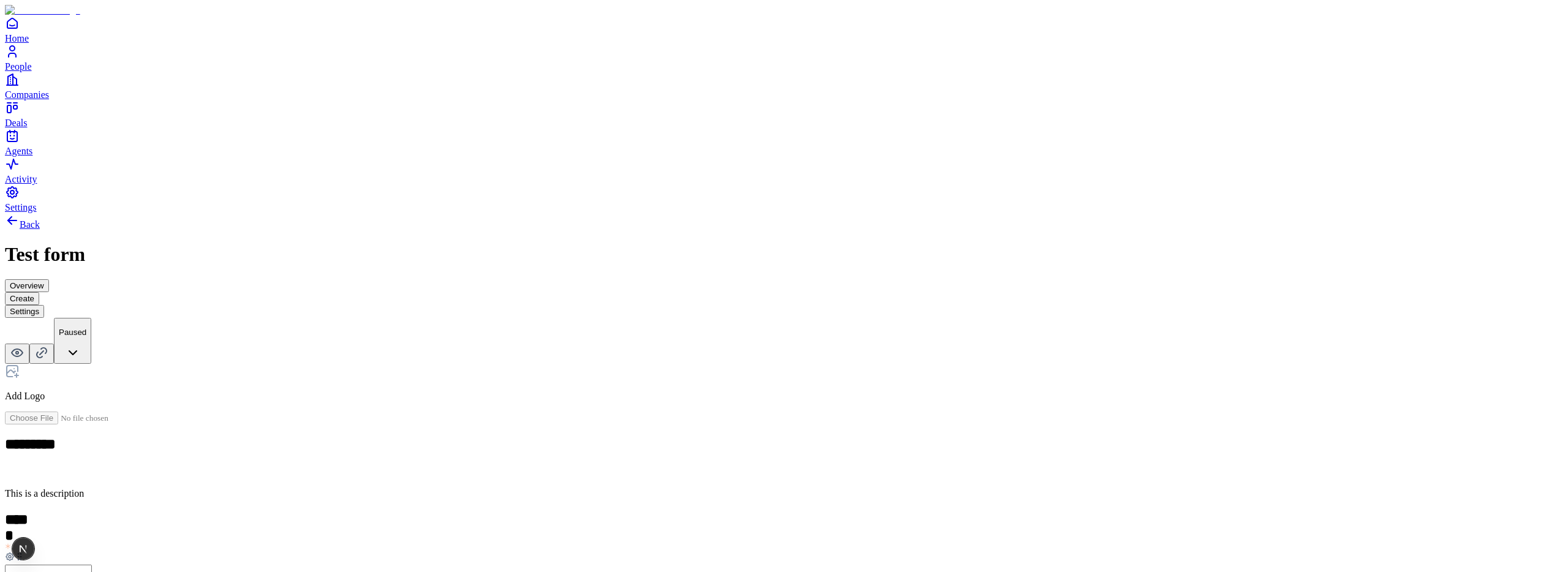
click at [44, 305] on button "Settings" at bounding box center [24, 311] width 39 height 12
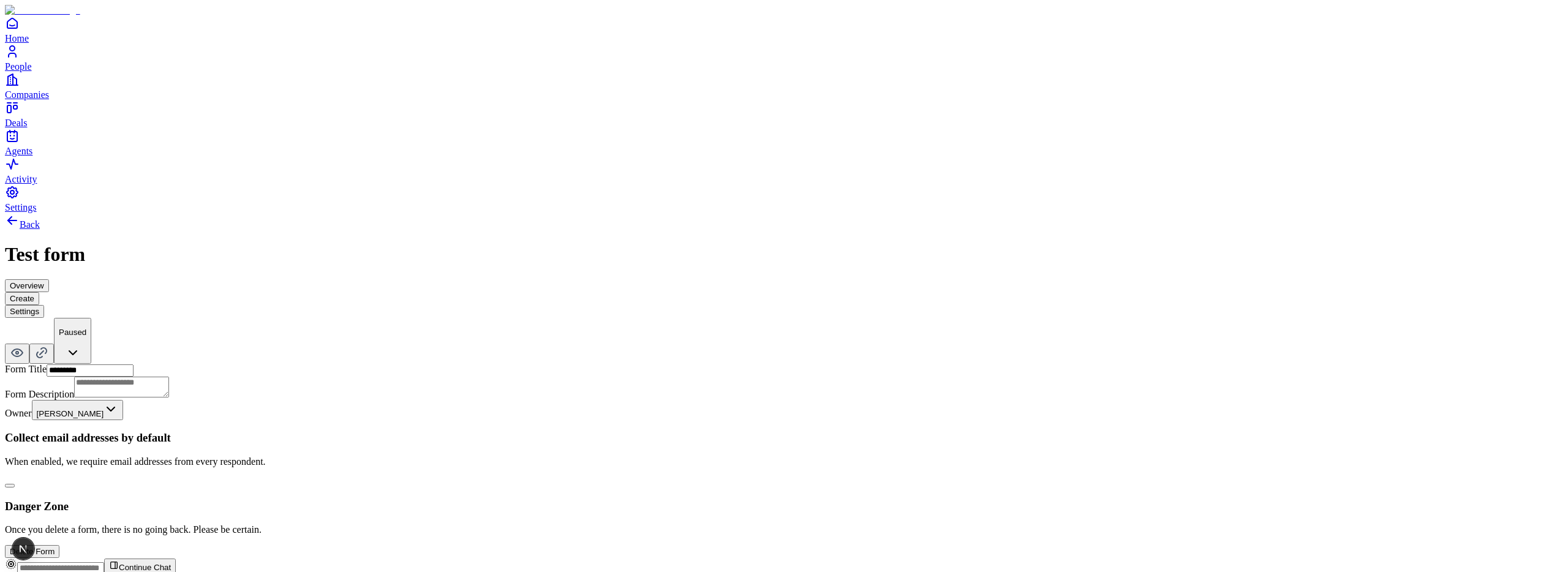
click at [14, 484] on button "button" at bounding box center [10, 486] width 10 height 4
click at [39, 292] on button "Create" at bounding box center [22, 298] width 35 height 12
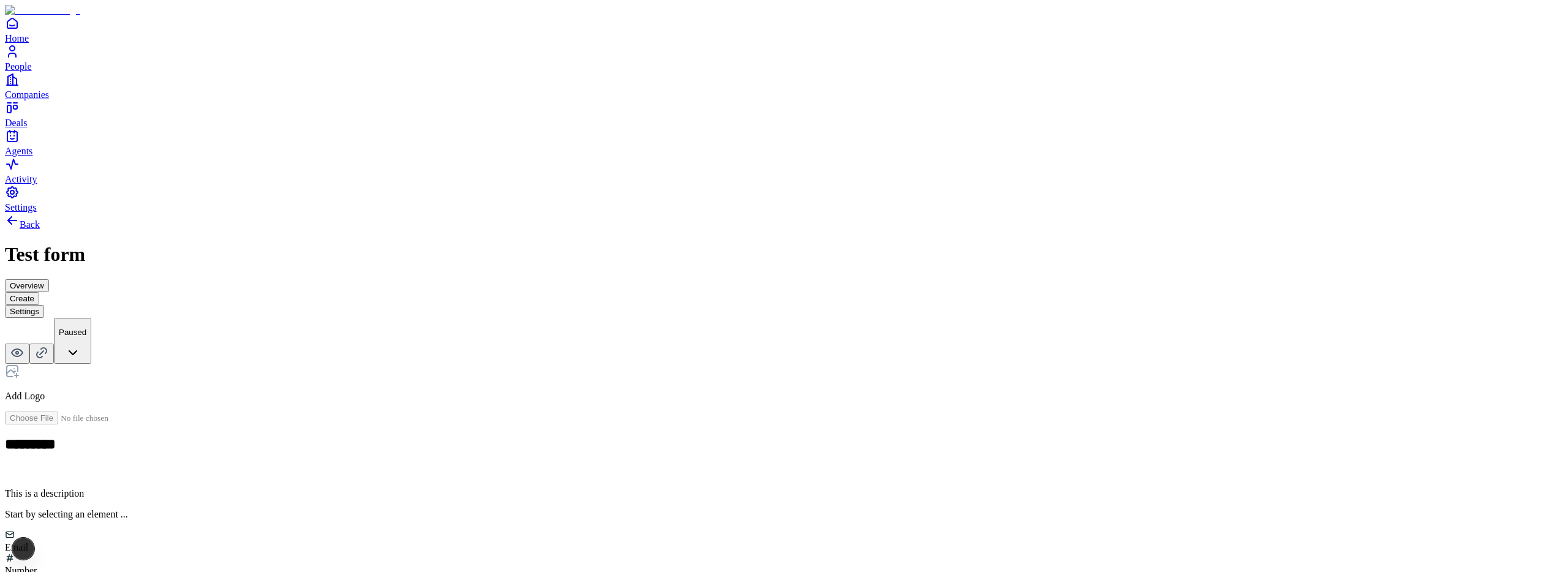
click at [746, 565] on div "Number" at bounding box center [784, 570] width 1558 height 11
click at [658, 512] on h2 at bounding box center [784, 519] width 1558 height 16
click at [44, 305] on button "Settings" at bounding box center [24, 311] width 39 height 12
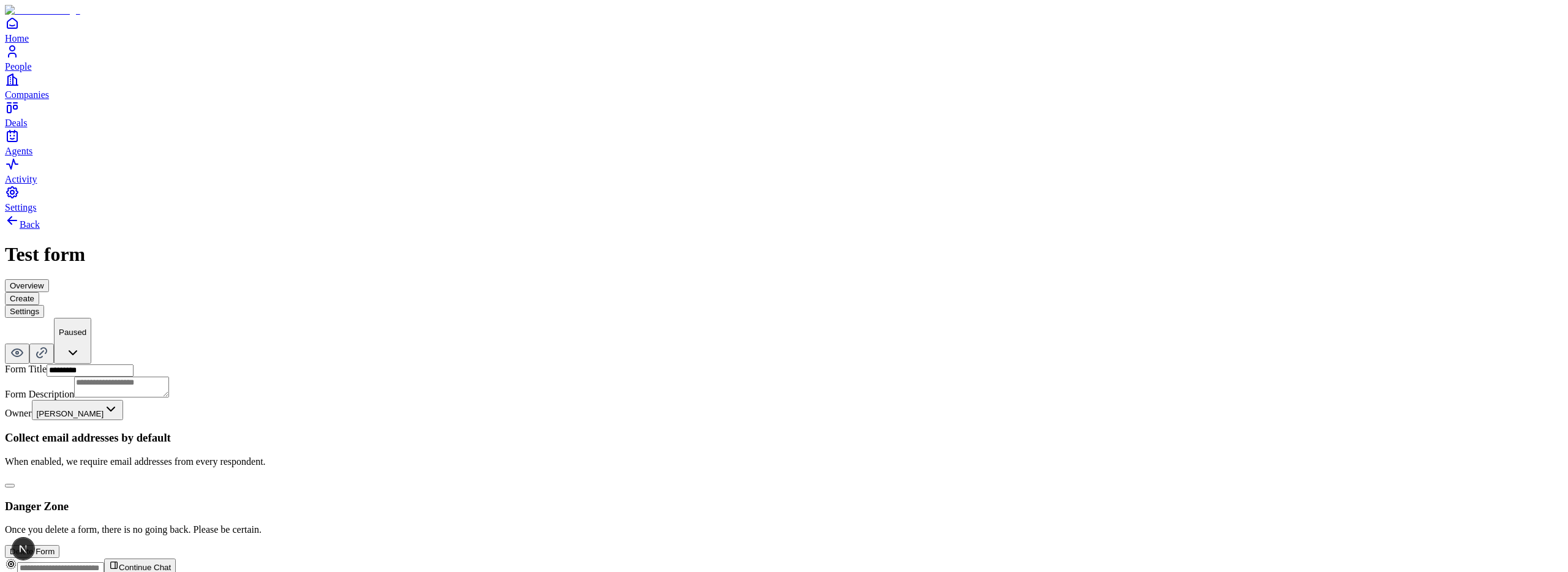
click at [14, 484] on button "button" at bounding box center [10, 486] width 10 height 4
click at [39, 292] on button "Create" at bounding box center [22, 298] width 35 height 12
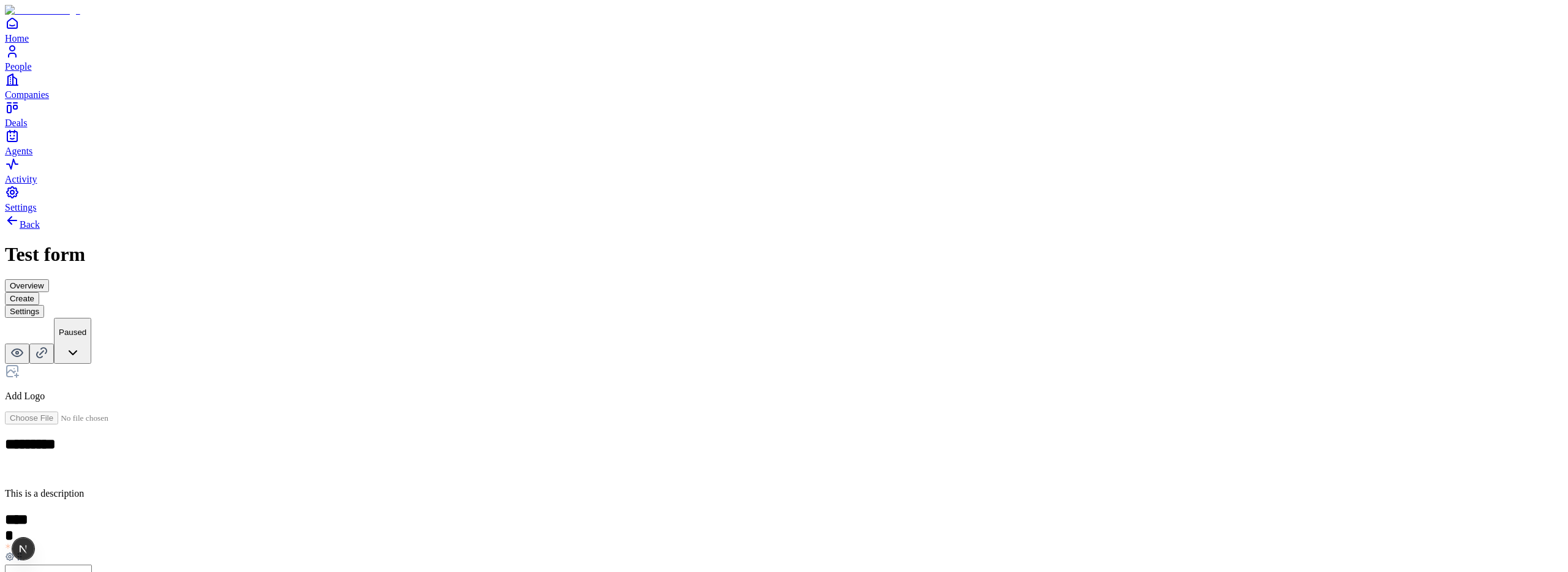
click at [44, 305] on button "Settings" at bounding box center [24, 311] width 39 height 12
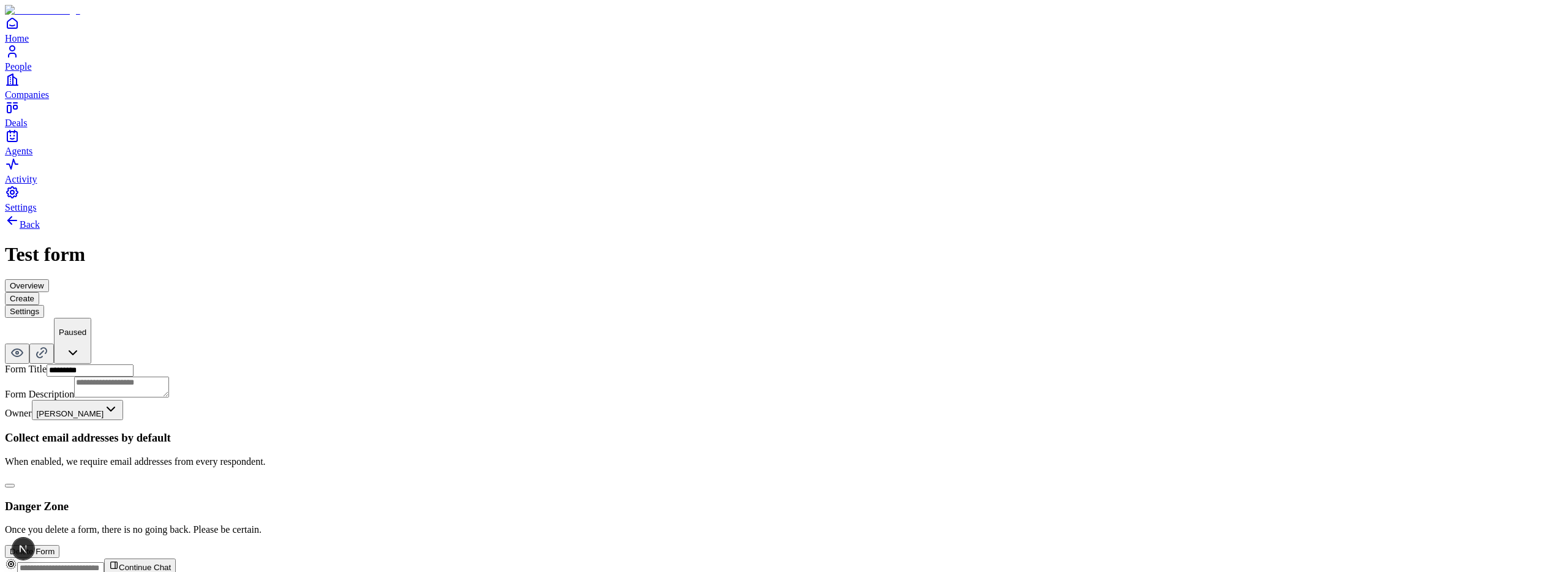
click at [732, 431] on div "Collect email addresses by default When enabled, we require email addresses fro…" at bounding box center [784, 459] width 1558 height 57
click at [14, 484] on button "button" at bounding box center [10, 486] width 10 height 4
click at [39, 292] on button "Create" at bounding box center [22, 298] width 35 height 12
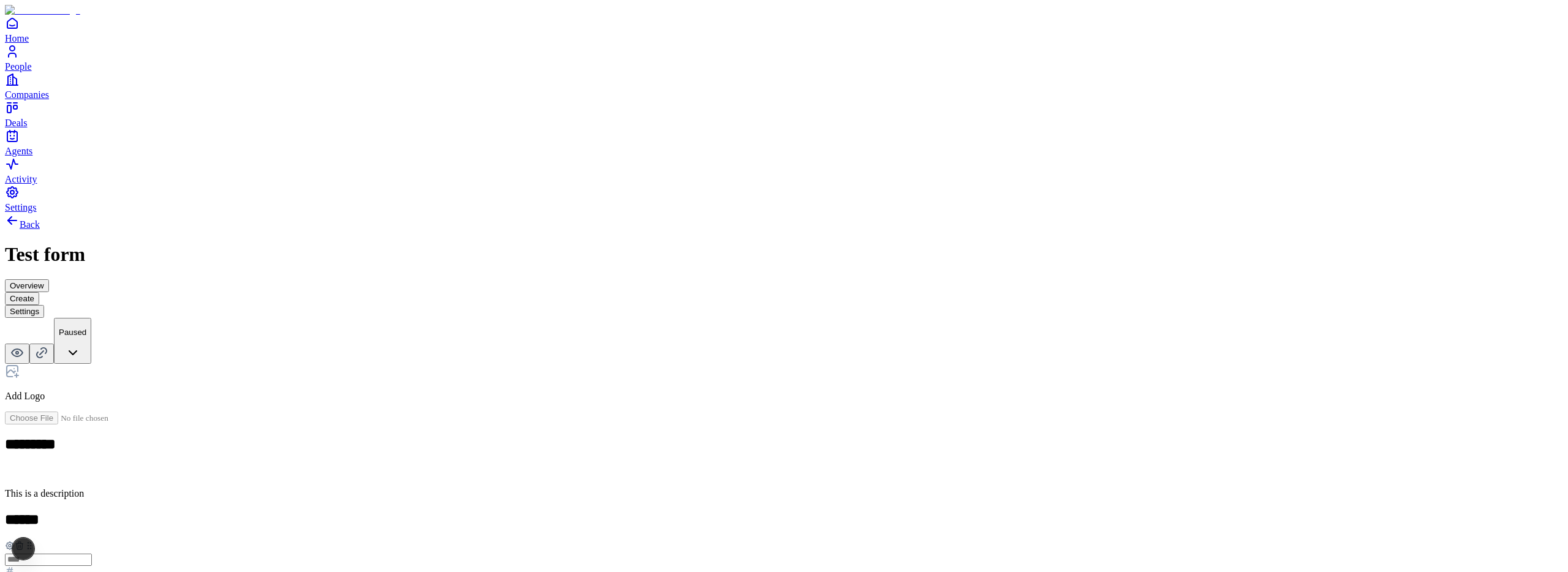
click at [868, 279] on div "Overview Create Settings" at bounding box center [784, 298] width 1558 height 38
click at [44, 305] on button "Settings" at bounding box center [24, 311] width 39 height 12
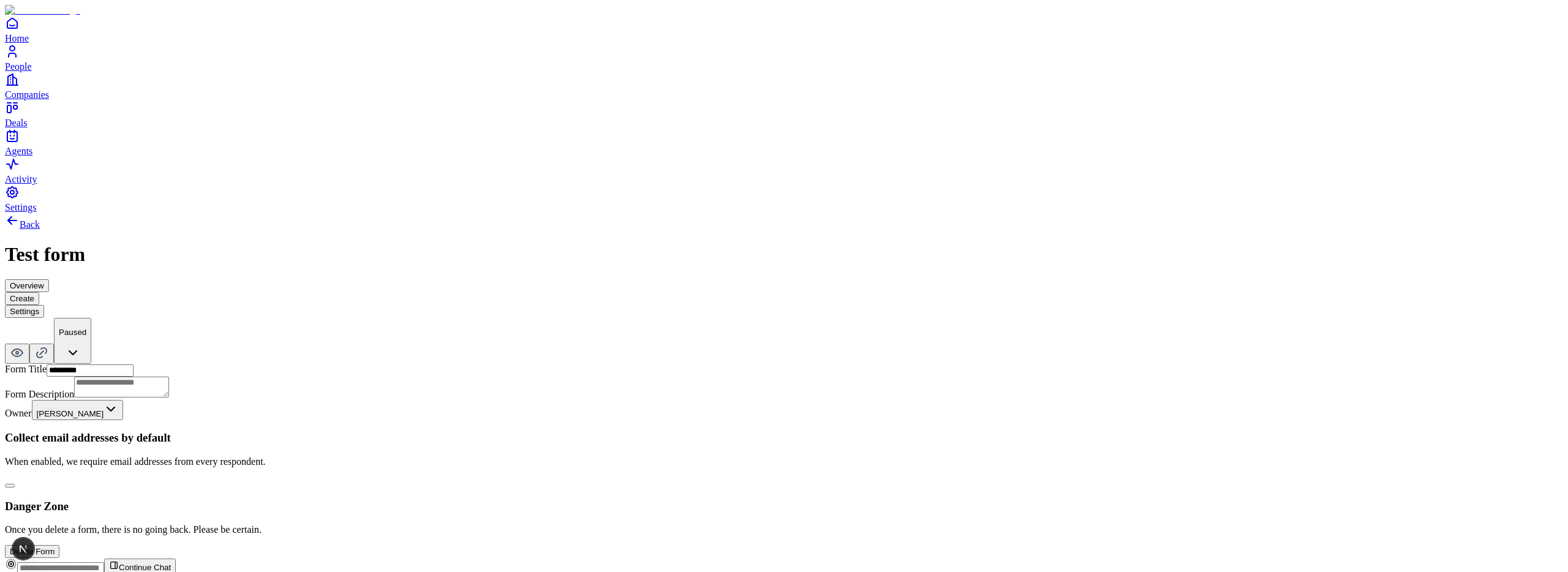
click at [14, 484] on button "button" at bounding box center [10, 486] width 10 height 4
click at [39, 292] on button "Create" at bounding box center [22, 298] width 35 height 12
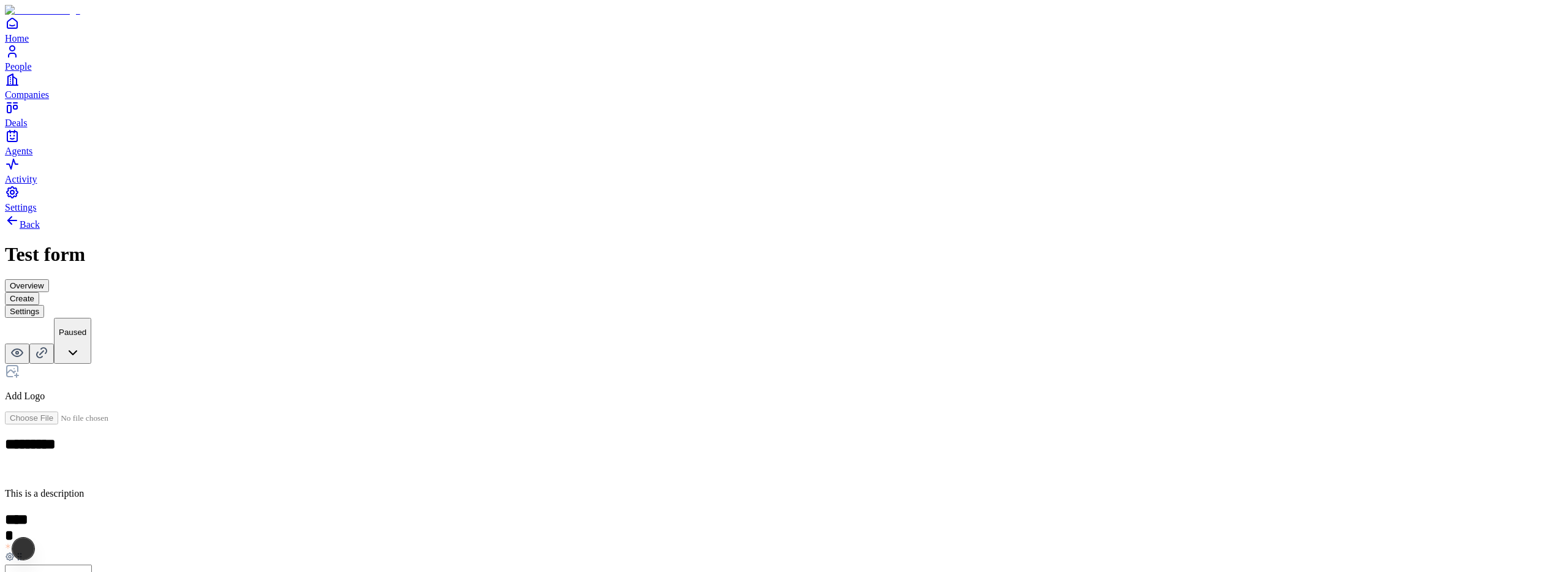
click at [44, 305] on button "Settings" at bounding box center [24, 311] width 39 height 12
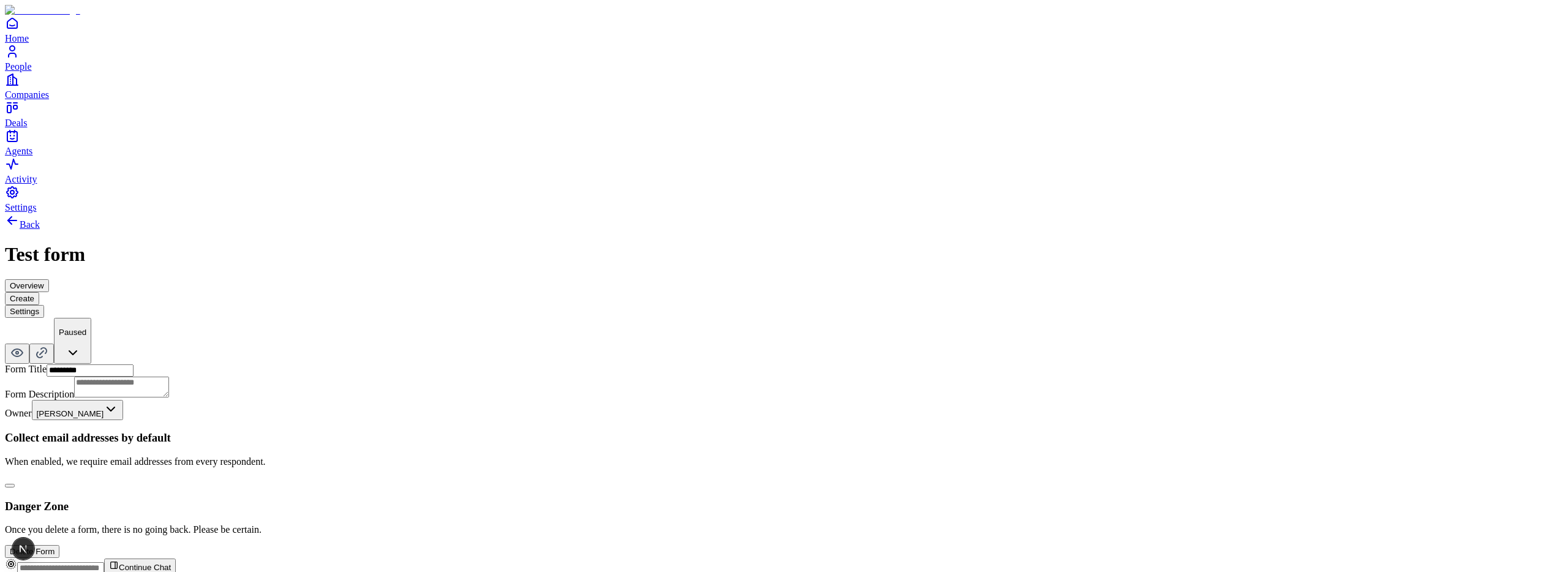
click at [724, 431] on div "Collect email addresses by default When enabled, we require email addresses fro…" at bounding box center [784, 459] width 1558 height 57
click at [14, 484] on button "button" at bounding box center [10, 486] width 10 height 4
click at [39, 292] on button "Create" at bounding box center [22, 298] width 35 height 12
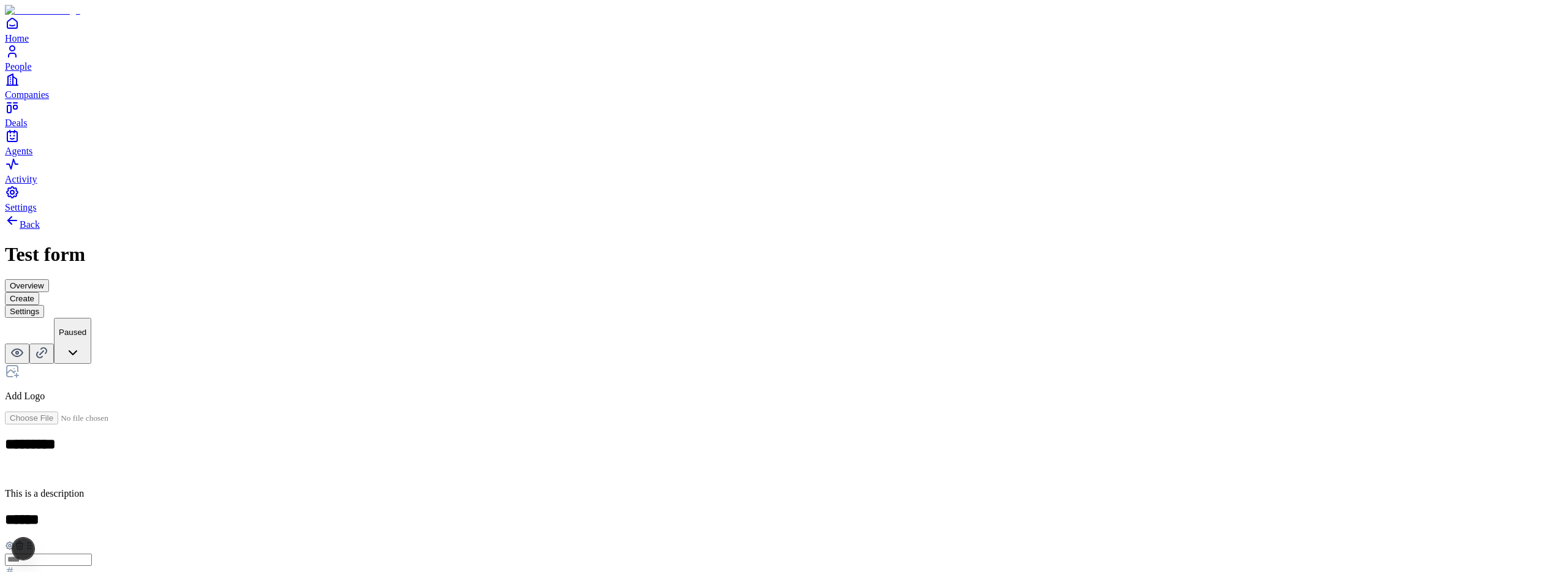
click at [44, 305] on button "Settings" at bounding box center [24, 311] width 39 height 12
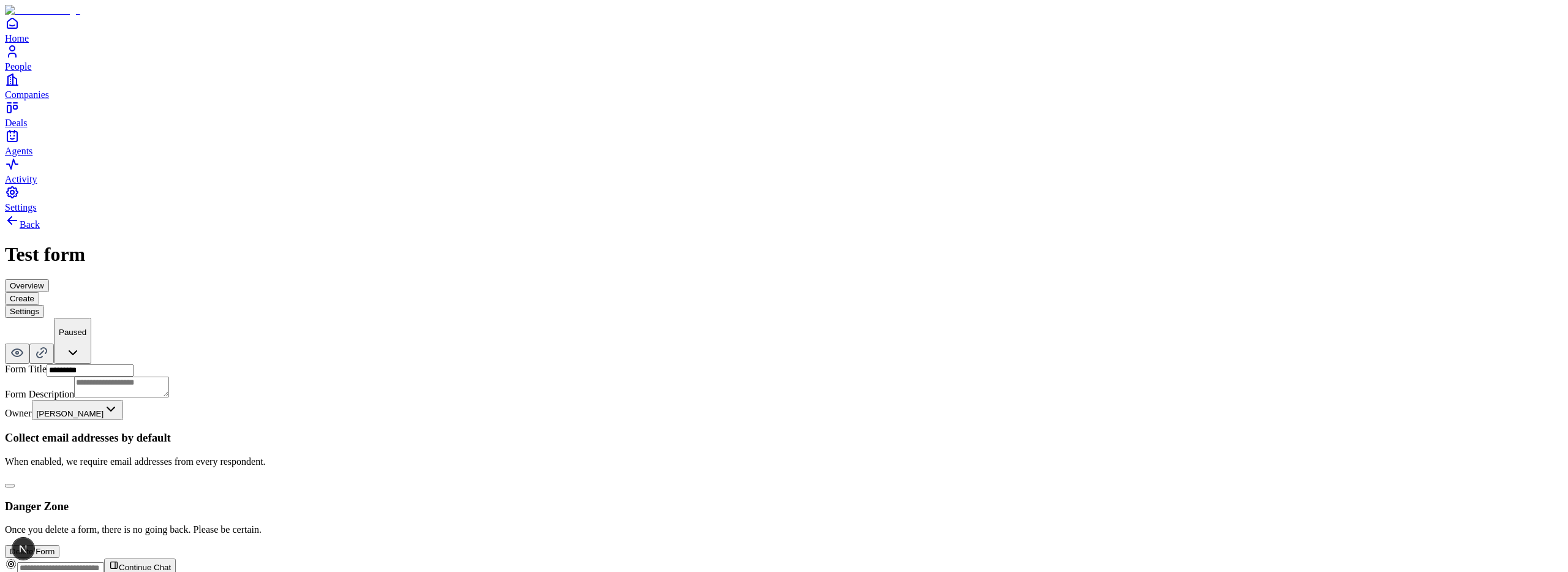
click at [14, 484] on button "button" at bounding box center [10, 486] width 10 height 4
click at [39, 292] on button "Create" at bounding box center [22, 298] width 35 height 12
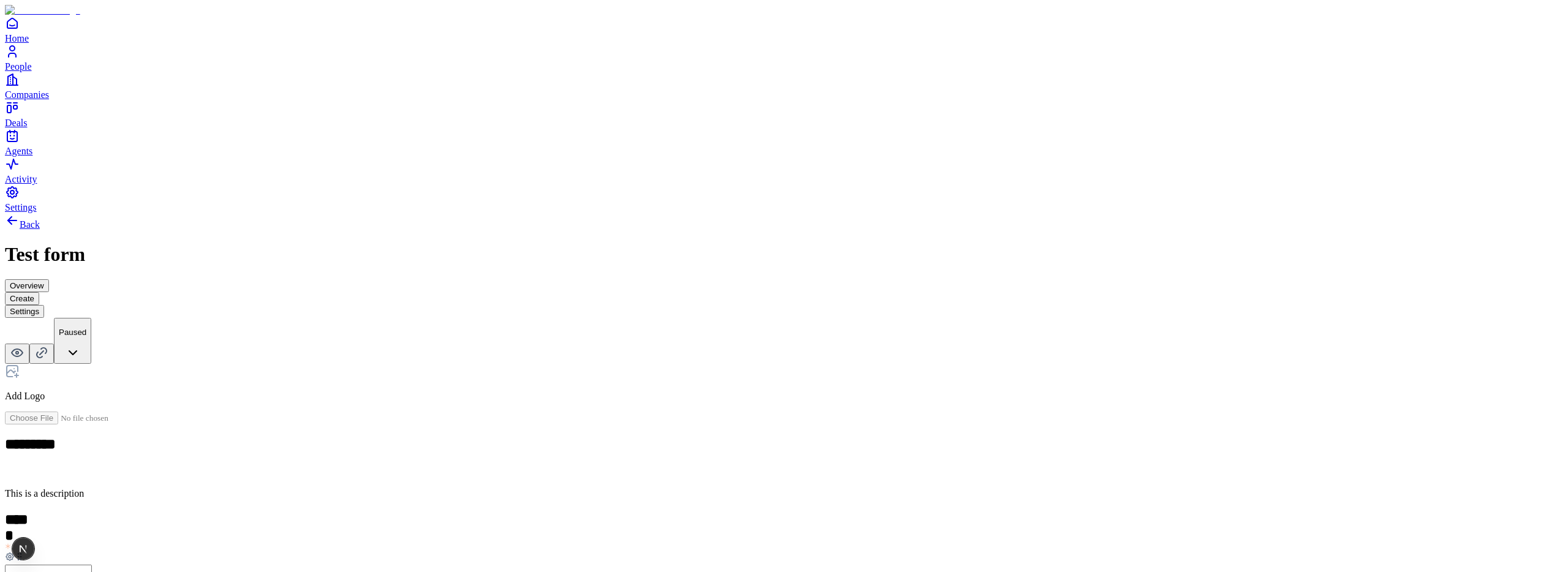
click at [44, 305] on button "Settings" at bounding box center [24, 311] width 39 height 12
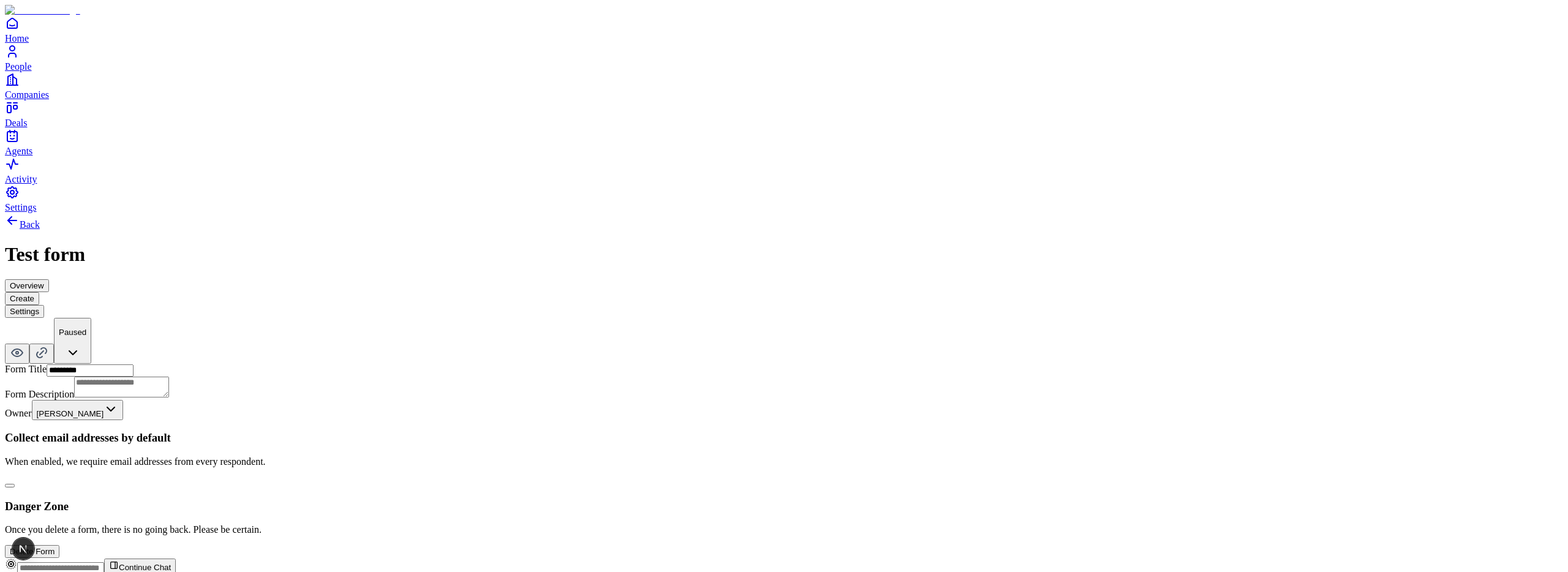
click at [14, 484] on button "button" at bounding box center [10, 486] width 10 height 4
type button "on"
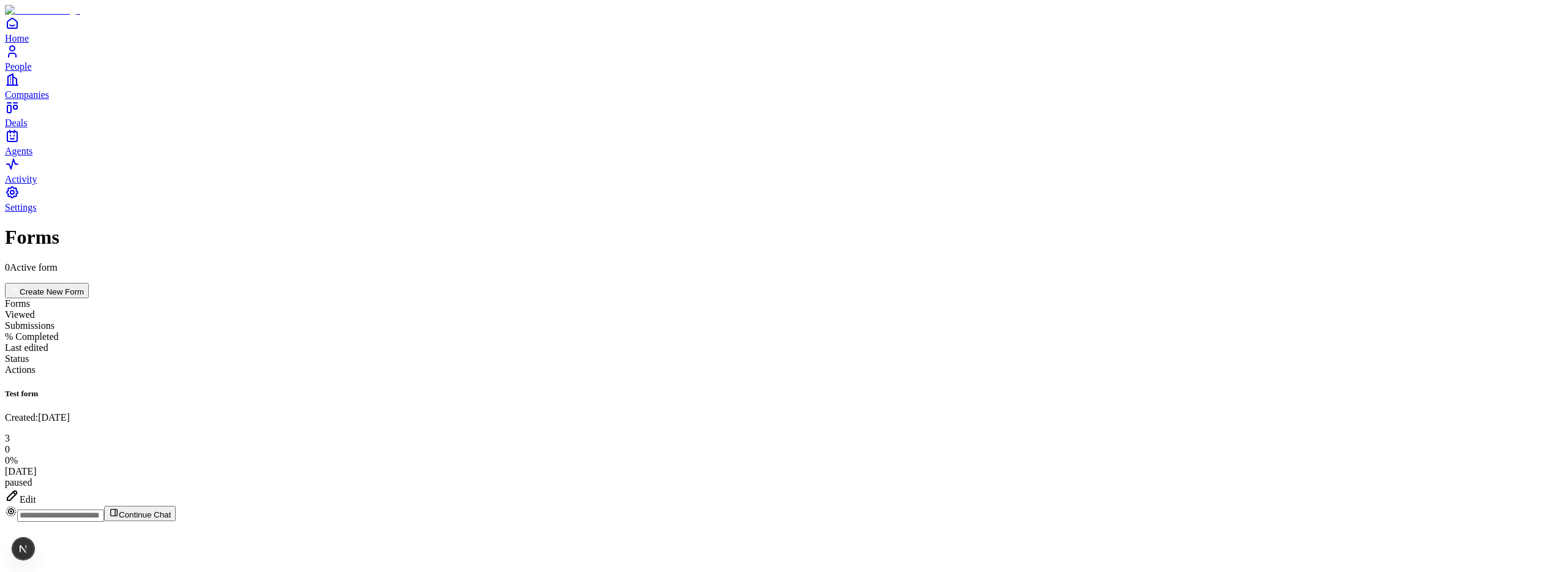
click at [19, 489] on icon at bounding box center [12, 495] width 14 height 14
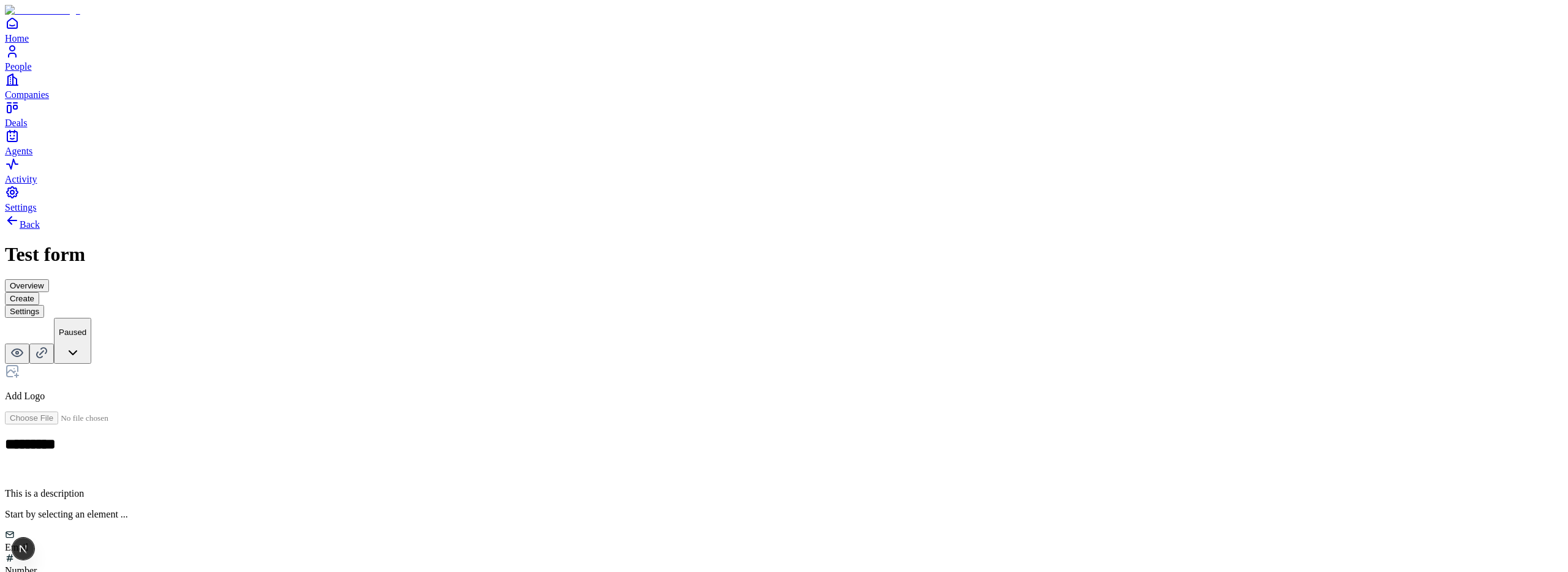
click at [666, 512] on h2 at bounding box center [784, 519] width 1558 height 16
click at [625, 402] on div "**********" at bounding box center [784, 480] width 1558 height 232
click at [11, 544] on icon at bounding box center [10, 545] width 3 height 3
click at [512, 391] on div "Duplicate" at bounding box center [501, 395] width 46 height 11
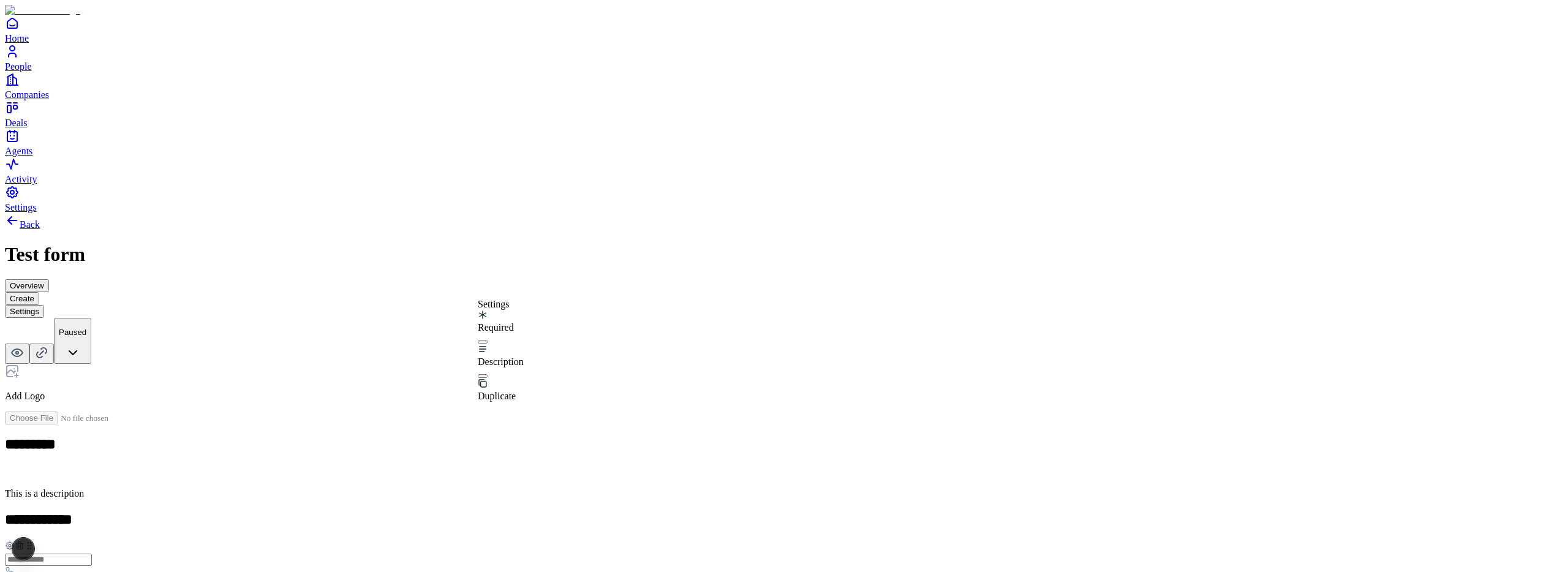
click at [396, 326] on div "**********" at bounding box center [784, 452] width 1558 height 478
